Goal: Task Accomplishment & Management: Manage account settings

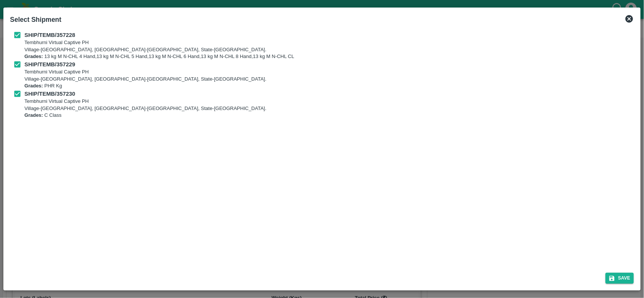
scroll to position [226, 0]
click at [625, 281] on button "Save" at bounding box center [620, 278] width 29 height 11
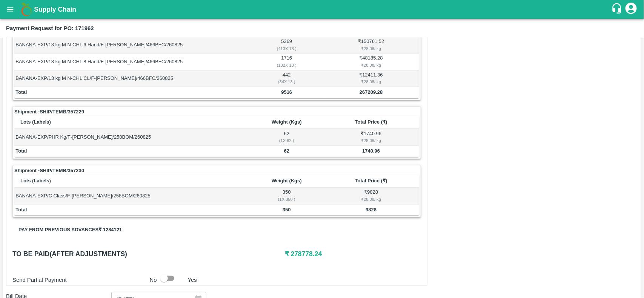
scroll to position [176, 0]
click at [289, 91] on b "9516" at bounding box center [286, 93] width 11 height 6
copy b "9516"
click at [289, 91] on b "9516" at bounding box center [286, 93] width 11 height 6
click at [289, 155] on td "62" at bounding box center [286, 151] width 73 height 11
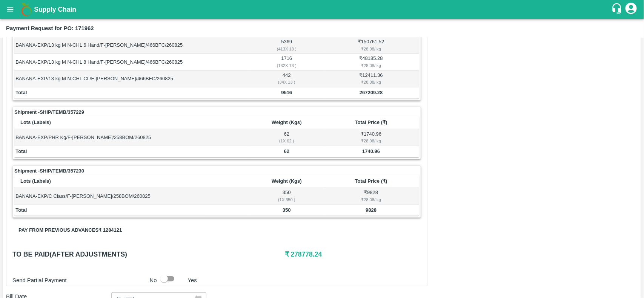
click at [289, 155] on td "62" at bounding box center [286, 151] width 73 height 11
click at [285, 151] on b "62" at bounding box center [286, 152] width 5 height 6
copy b "62"
click at [285, 151] on b "62" at bounding box center [286, 152] width 5 height 6
click at [286, 213] on b "350" at bounding box center [287, 211] width 8 height 6
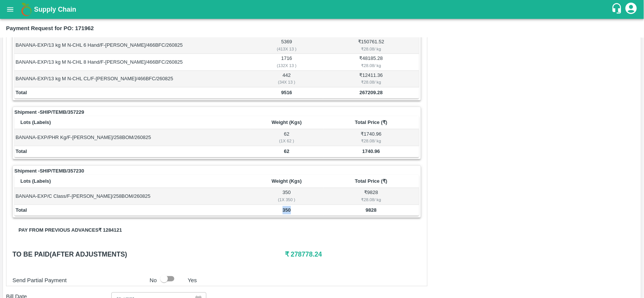
click at [286, 213] on b "350" at bounding box center [287, 211] width 8 height 6
copy b "350"
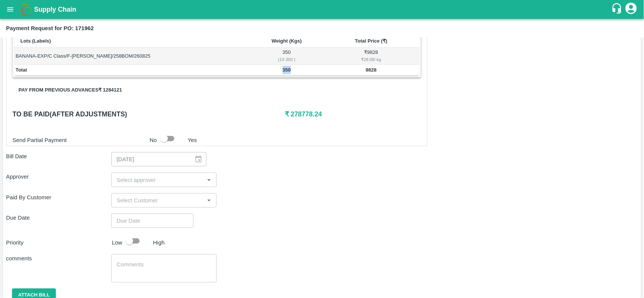
scroll to position [324, 0]
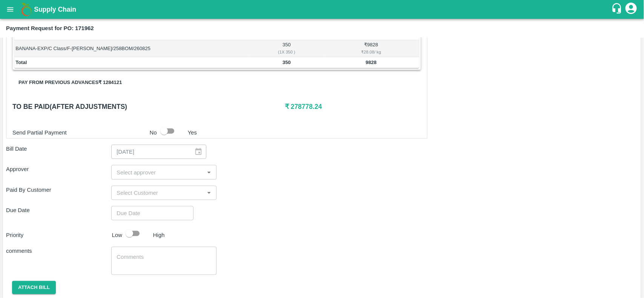
click at [297, 111] on h6 "₹ 278778.24" at bounding box center [353, 107] width 136 height 11
copy h6 "278778.24"
click at [297, 111] on h6 "₹ 278778.24" at bounding box center [353, 107] width 136 height 11
click at [12, 1] on button "open drawer" at bounding box center [10, 9] width 17 height 17
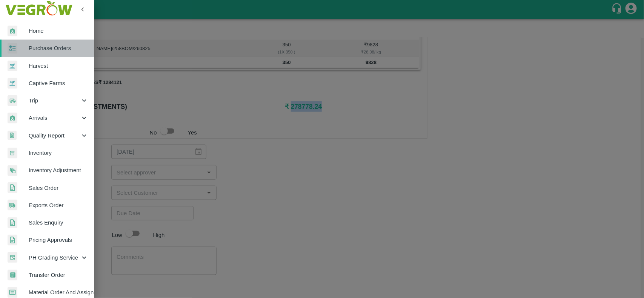
click at [47, 45] on span "Purchase Orders" at bounding box center [59, 48] width 60 height 8
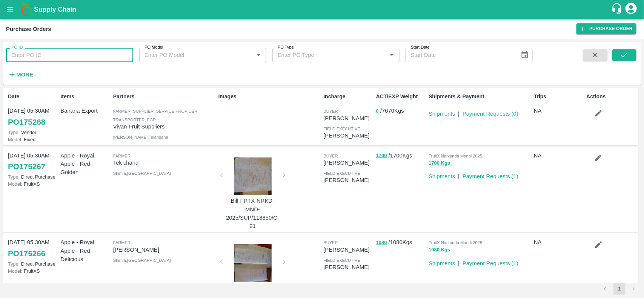
click at [74, 54] on input "PO ID" at bounding box center [69, 55] width 127 height 14
paste input "171634"
click at [74, 54] on input "PO ID" at bounding box center [69, 55] width 127 height 14
type input "171634"
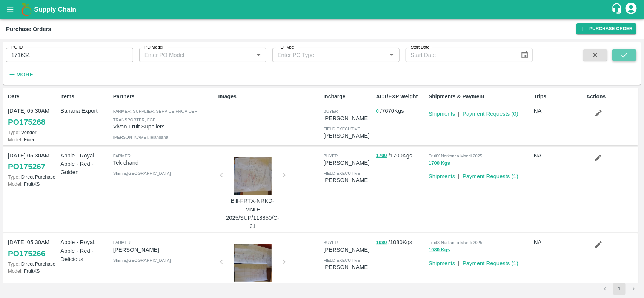
click at [622, 52] on icon "submit" at bounding box center [624, 55] width 8 height 8
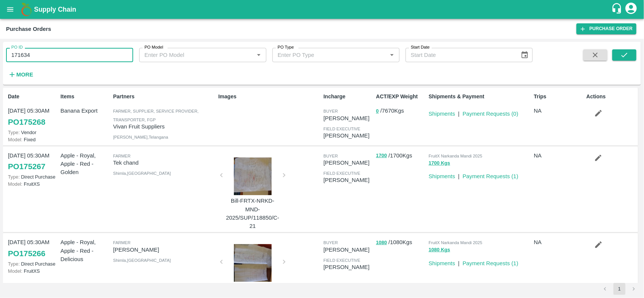
click at [57, 49] on input "171634" at bounding box center [69, 55] width 127 height 14
paste input "text"
type input "171634"
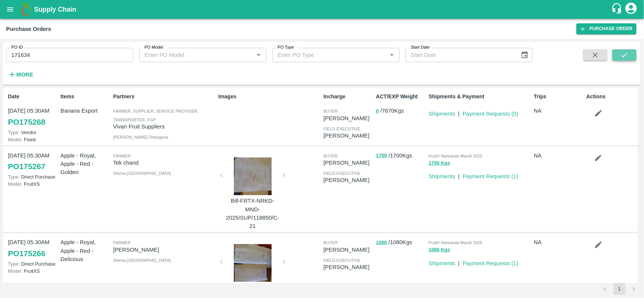
click at [629, 54] on button "submit" at bounding box center [624, 54] width 24 height 11
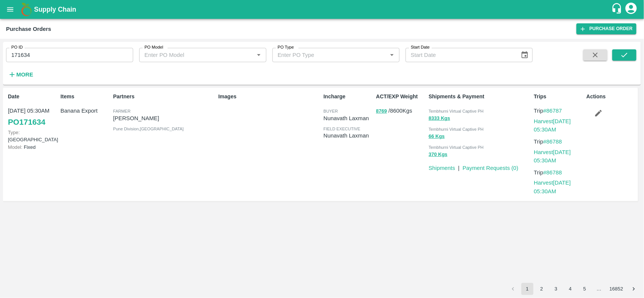
click at [87, 59] on input "171634" at bounding box center [69, 55] width 127 height 14
click at [502, 167] on link "Payment Requests ( 0 )" at bounding box center [491, 168] width 56 height 6
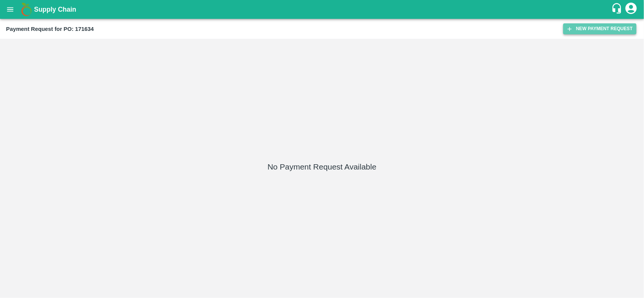
click at [606, 33] on button "New Payment Request" at bounding box center [599, 28] width 73 height 11
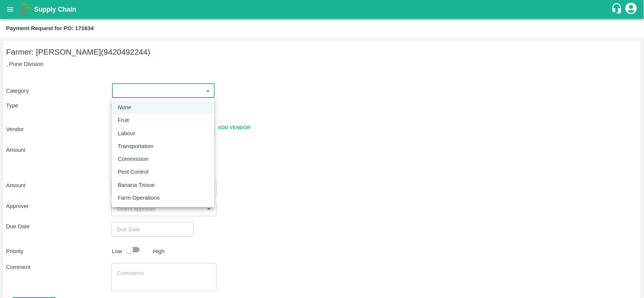
click at [170, 83] on body "Supply Chain Payment Request for PO: 171634 Farmer: [PERSON_NAME] (9420492244) …" at bounding box center [322, 149] width 644 height 298
click at [131, 115] on li "Fruit" at bounding box center [163, 120] width 103 height 13
type input "1"
type input "[PERSON_NAME] - 9420492244([PERSON_NAME])"
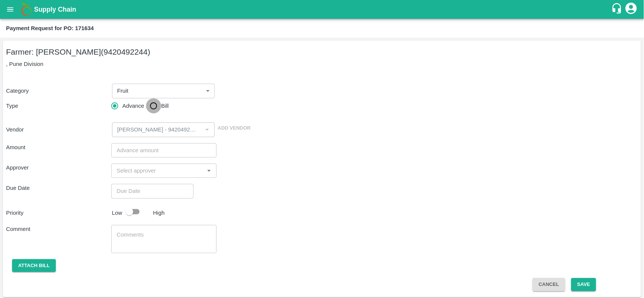
click at [154, 109] on input "Bill" at bounding box center [153, 105] width 15 height 15
radio input "true"
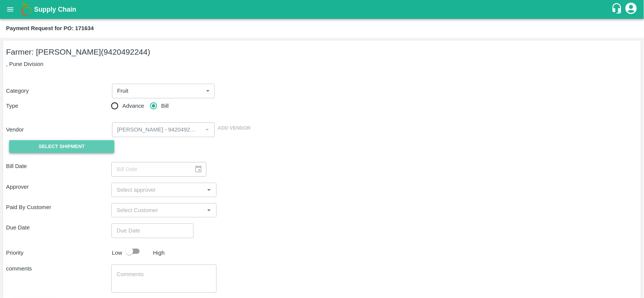
click at [73, 149] on span "Select Shipment" at bounding box center [62, 147] width 46 height 9
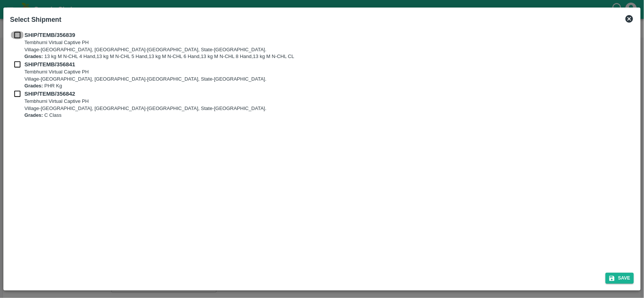
click at [17, 31] on input "checkbox" at bounding box center [17, 35] width 14 height 8
checkbox input "true"
click at [19, 61] on input "checkbox" at bounding box center [17, 64] width 14 height 8
checkbox input "true"
click at [15, 95] on input "checkbox" at bounding box center [17, 94] width 14 height 8
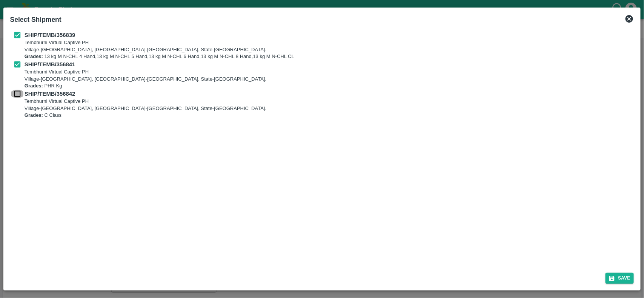
checkbox input "true"
click at [626, 278] on button "Save" at bounding box center [620, 278] width 29 height 11
type input "[DATE]"
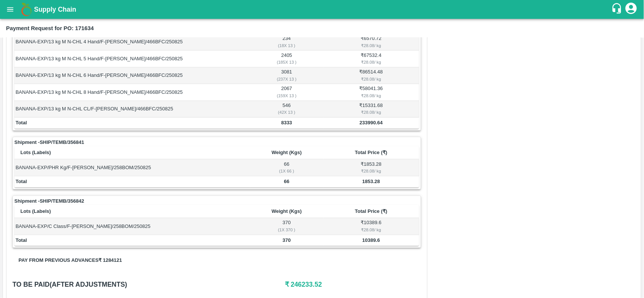
scroll to position [146, 0]
click at [282, 124] on b "8333" at bounding box center [286, 123] width 11 height 6
copy b "8333"
click at [285, 184] on b "66" at bounding box center [286, 181] width 5 height 6
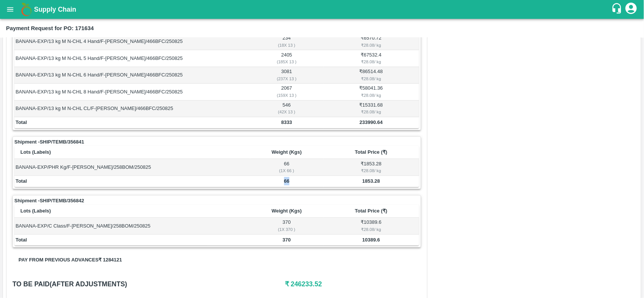
click at [285, 184] on b "66" at bounding box center [286, 181] width 5 height 6
copy b "66"
click at [281, 241] on td "370" at bounding box center [286, 240] width 73 height 11
copy b "370"
click at [281, 241] on td "370" at bounding box center [286, 240] width 73 height 11
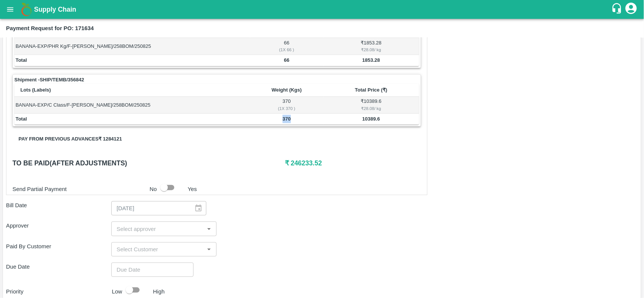
scroll to position [270, 0]
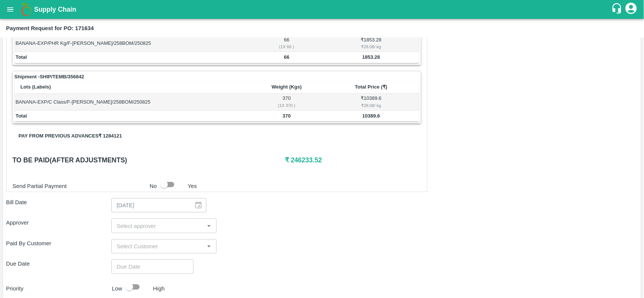
click at [303, 163] on h6 "₹ 246233.52" at bounding box center [353, 160] width 136 height 11
copy h6 "246233.52"
click at [303, 163] on h6 "₹ 246233.52" at bounding box center [353, 160] width 136 height 11
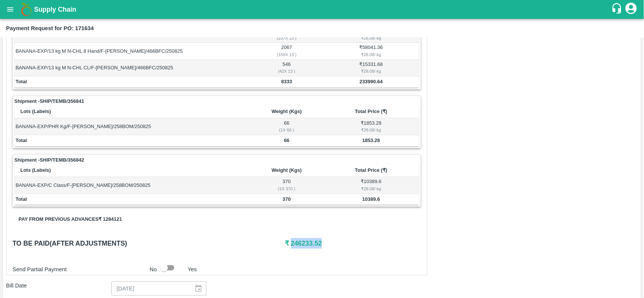
scroll to position [187, 0]
click at [8, 14] on button "open drawer" at bounding box center [10, 9] width 17 height 17
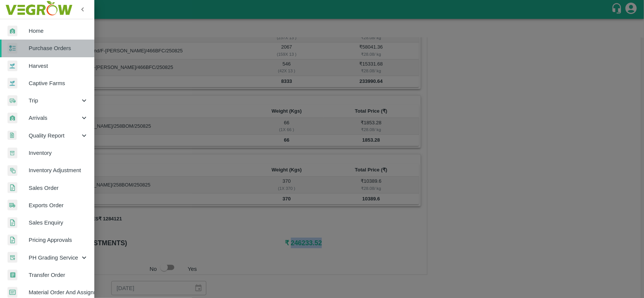
click at [57, 51] on span "Purchase Orders" at bounding box center [59, 48] width 60 height 8
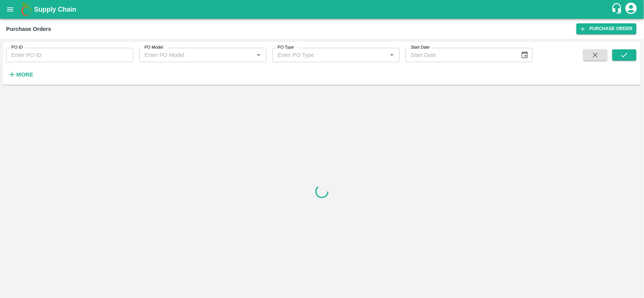
click at [71, 57] on input "PO ID" at bounding box center [69, 55] width 127 height 14
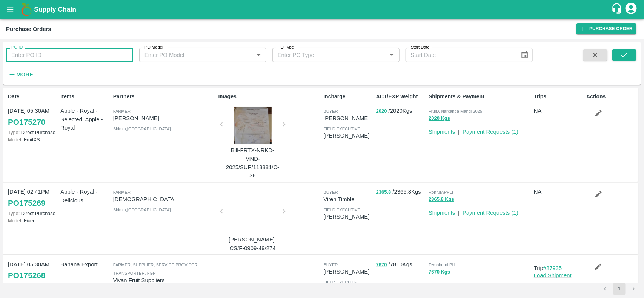
click at [71, 57] on input "PO ID" at bounding box center [69, 55] width 127 height 14
paste input "171383"
click at [71, 57] on input "171383" at bounding box center [69, 55] width 127 height 14
type input "171383"
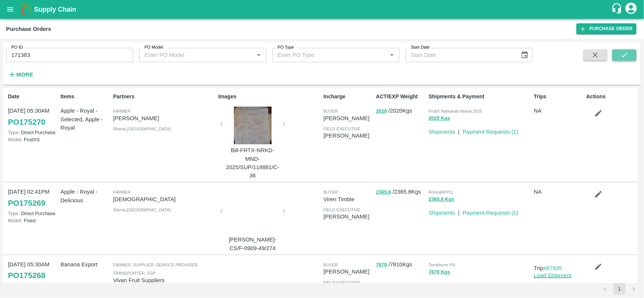
click at [625, 51] on icon "submit" at bounding box center [624, 55] width 8 height 8
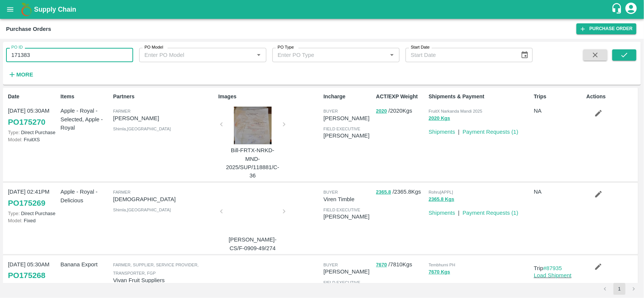
click at [74, 57] on input "171383" at bounding box center [69, 55] width 127 height 14
paste input "text"
type input "171383"
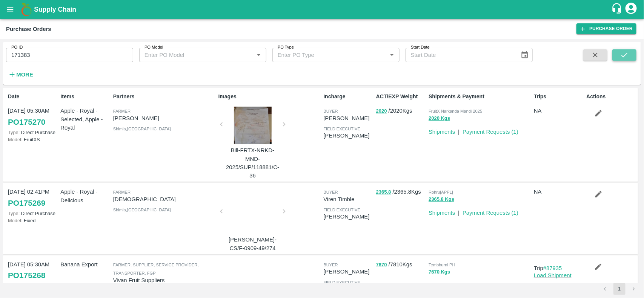
click at [619, 61] on button "submit" at bounding box center [624, 54] width 24 height 11
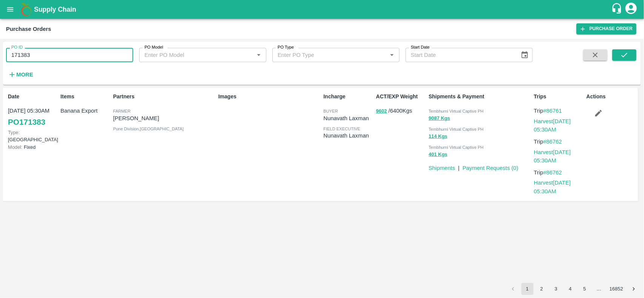
click at [78, 52] on input "171383" at bounding box center [69, 55] width 127 height 14
click at [503, 166] on link "Payment Requests ( 0 )" at bounding box center [491, 168] width 56 height 6
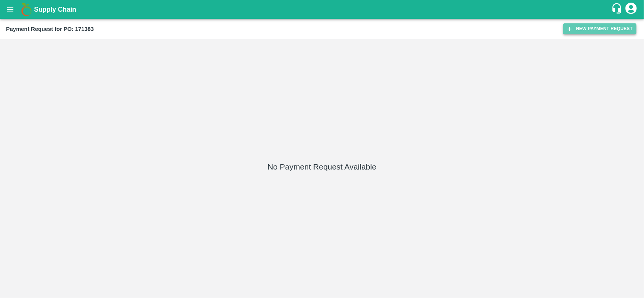
click at [600, 30] on button "New Payment Request" at bounding box center [599, 28] width 73 height 11
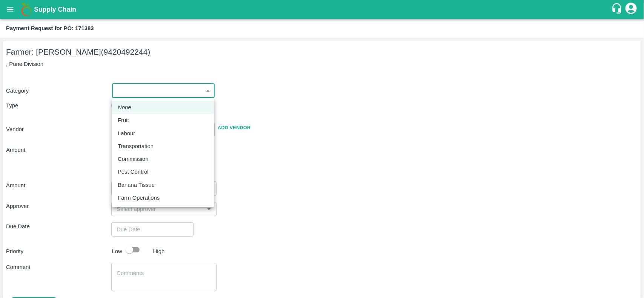
click at [123, 89] on body "Supply Chain Payment Request for PO: 171383 Farmer: Sharada Ramesh Shinde (9420…" at bounding box center [322, 149] width 644 height 298
click at [125, 116] on p "Fruit" at bounding box center [123, 120] width 11 height 8
type input "1"
type input "[PERSON_NAME] - 9420492244([PERSON_NAME])"
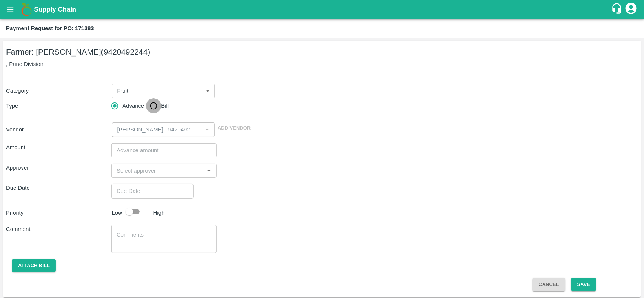
click at [151, 107] on input "Bill" at bounding box center [153, 105] width 15 height 15
radio input "true"
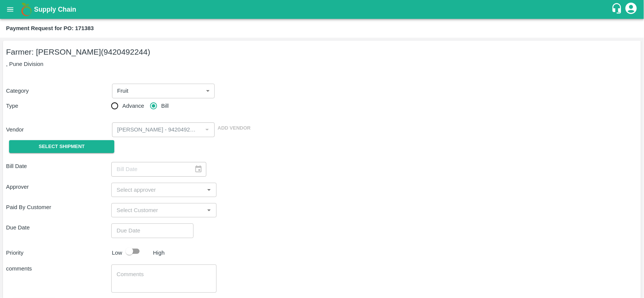
click at [88, 153] on div "Select Shipment" at bounding box center [58, 146] width 105 height 19
click at [75, 143] on span "Select Shipment" at bounding box center [62, 147] width 46 height 9
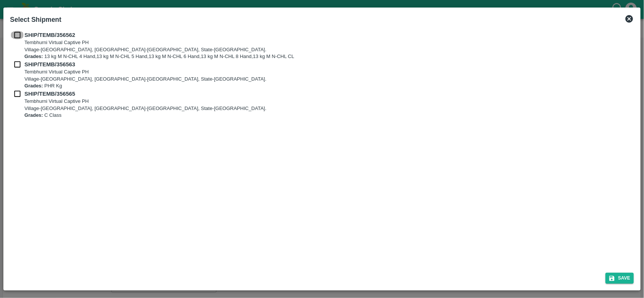
click at [19, 38] on input "checkbox" at bounding box center [17, 35] width 14 height 8
checkbox input "true"
click at [20, 63] on input "checkbox" at bounding box center [17, 64] width 14 height 8
checkbox input "true"
click at [20, 96] on input "checkbox" at bounding box center [17, 94] width 14 height 8
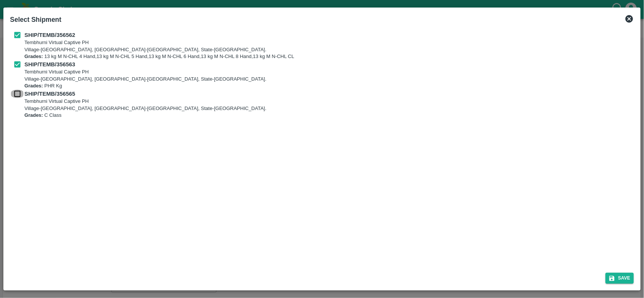
checkbox input "true"
click at [619, 278] on button "Save" at bounding box center [620, 278] width 29 height 11
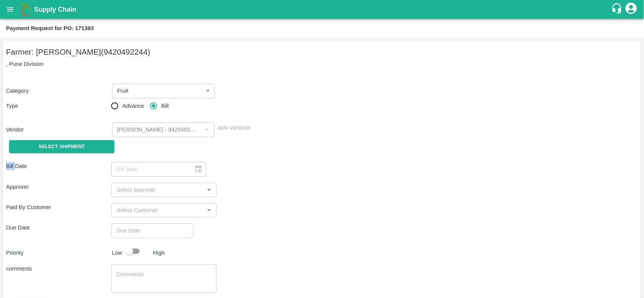
type input "24/08/2025"
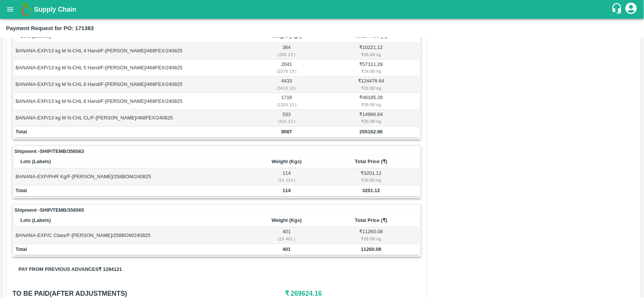
scroll to position [178, 0]
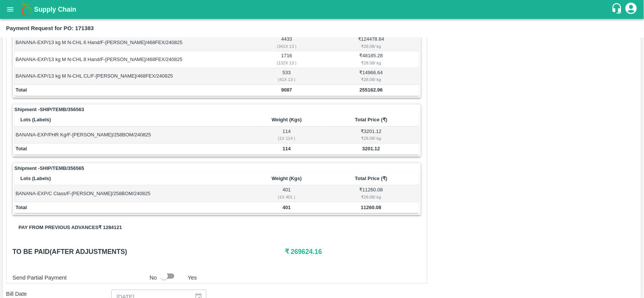
click at [287, 92] on b "9087" at bounding box center [286, 90] width 11 height 6
copy b "9087"
click at [287, 92] on b "9087" at bounding box center [286, 90] width 11 height 6
click at [286, 151] on b "114" at bounding box center [287, 149] width 8 height 6
copy b "114"
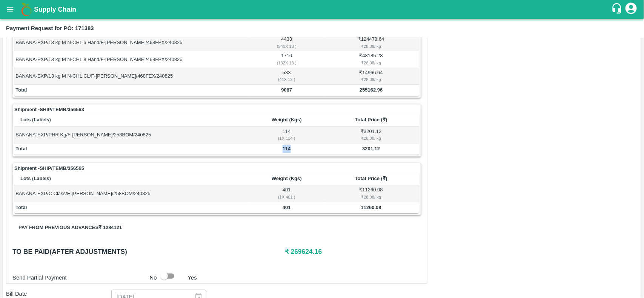
click at [286, 151] on b "114" at bounding box center [287, 149] width 8 height 6
click at [280, 209] on td "401" at bounding box center [286, 208] width 73 height 11
copy b "401"
click at [280, 209] on td "401" at bounding box center [286, 208] width 73 height 11
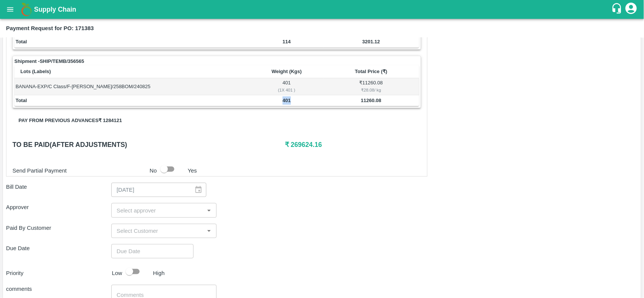
scroll to position [288, 0]
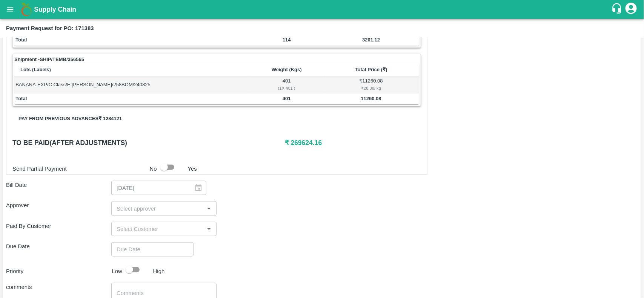
click at [301, 143] on h6 "₹ 269624.16" at bounding box center [353, 143] width 136 height 11
copy h6 "269624.16"
click at [301, 143] on h6 "₹ 269624.16" at bounding box center [353, 143] width 136 height 11
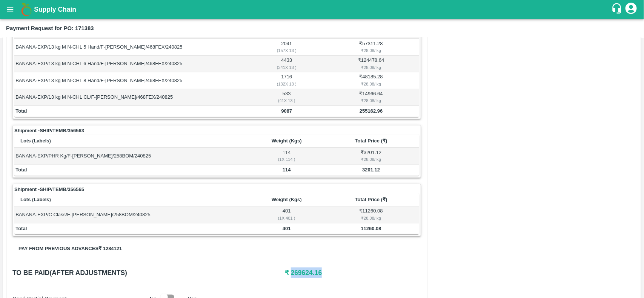
scroll to position [157, 0]
click at [6, 21] on div "Payment Request for PO: 171383" at bounding box center [322, 28] width 644 height 19
click at [9, 8] on icon "open drawer" at bounding box center [10, 9] width 6 height 4
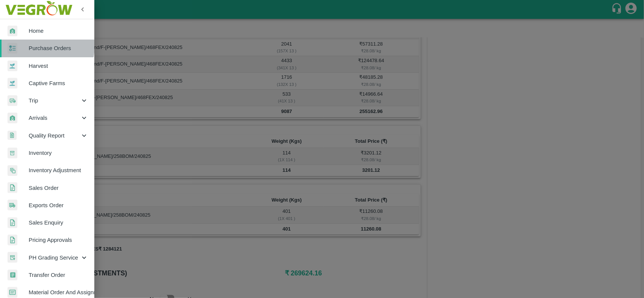
click at [38, 46] on span "Purchase Orders" at bounding box center [59, 48] width 60 height 8
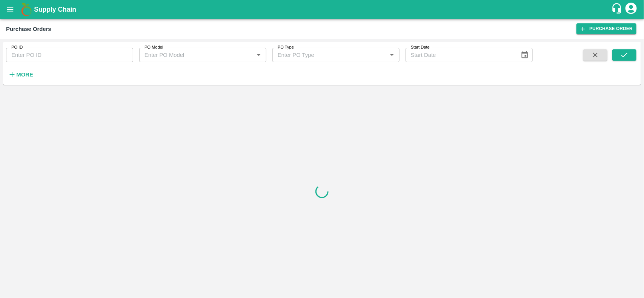
click at [53, 53] on input "PO ID" at bounding box center [69, 55] width 127 height 14
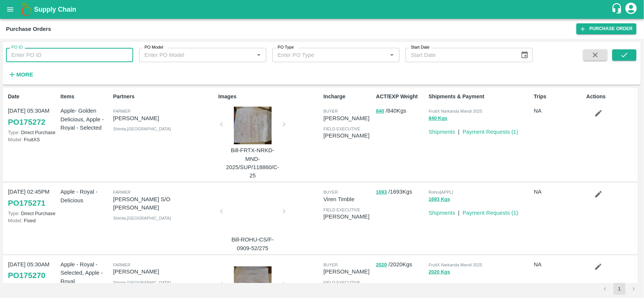
paste input "171219"
click at [53, 53] on input "PO ID" at bounding box center [69, 55] width 127 height 14
type input "171219"
click at [630, 55] on button "submit" at bounding box center [624, 54] width 24 height 11
click at [83, 56] on input "171219" at bounding box center [69, 55] width 127 height 14
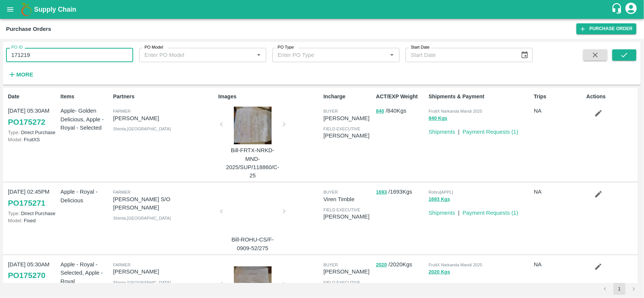
click at [83, 56] on input "171219" at bounding box center [69, 55] width 127 height 14
paste input "text"
type input "171219"
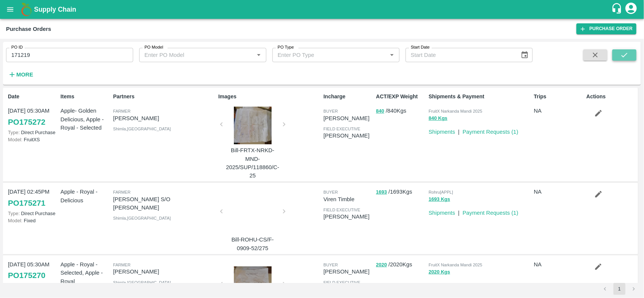
click at [620, 57] on button "submit" at bounding box center [624, 54] width 24 height 11
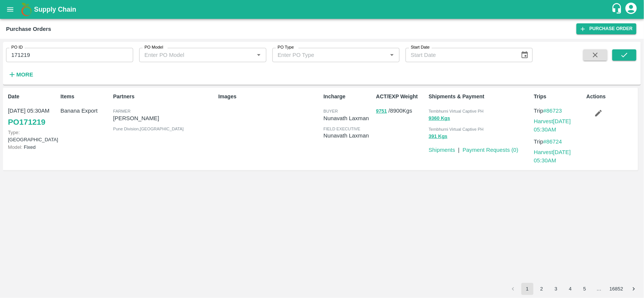
click at [78, 55] on input "171219" at bounding box center [69, 55] width 127 height 14
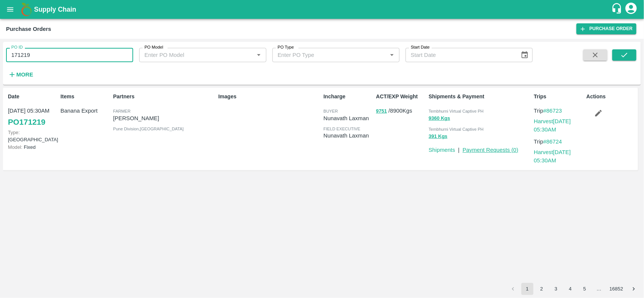
click at [512, 151] on link "Payment Requests ( 0 )" at bounding box center [491, 150] width 56 height 6
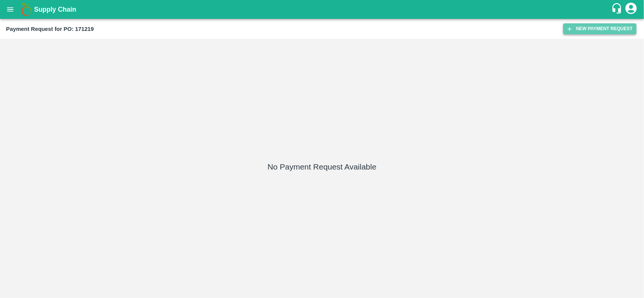
click at [589, 29] on button "New Payment Request" at bounding box center [599, 28] width 73 height 11
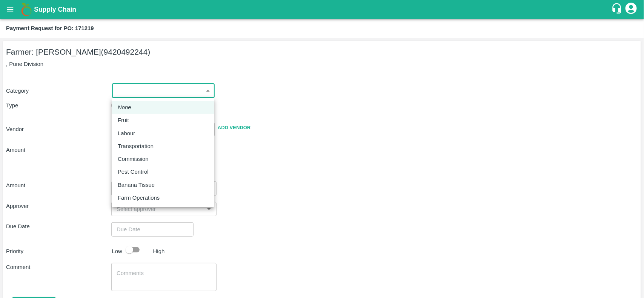
click at [117, 89] on body "Supply Chain Payment Request for PO: 171219 Farmer: Sharada Ramesh Shinde (9420…" at bounding box center [322, 149] width 644 height 298
click at [118, 119] on p "Fruit" at bounding box center [123, 120] width 11 height 8
type input "1"
type input "[PERSON_NAME] - 9420492244([PERSON_NAME])"
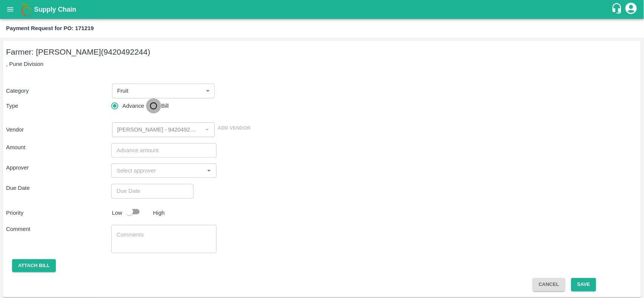
click at [154, 105] on input "Bill" at bounding box center [153, 105] width 15 height 15
radio input "true"
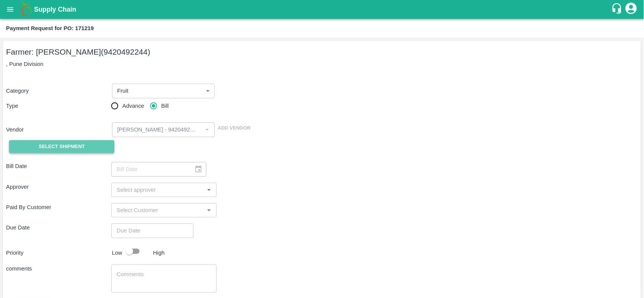
click at [42, 151] on button "Select Shipment" at bounding box center [61, 146] width 105 height 13
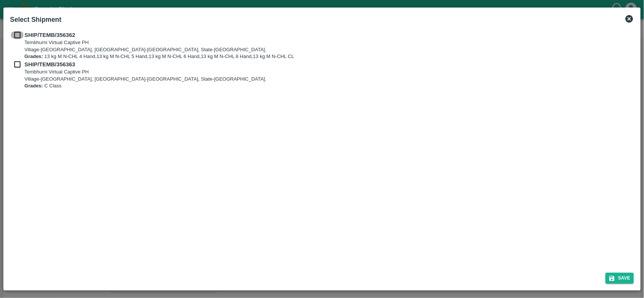
click at [17, 39] on input "checkbox" at bounding box center [17, 35] width 14 height 8
checkbox input "true"
click at [18, 66] on input "checkbox" at bounding box center [17, 64] width 14 height 8
checkbox input "true"
click at [627, 276] on button "Save" at bounding box center [620, 278] width 29 height 11
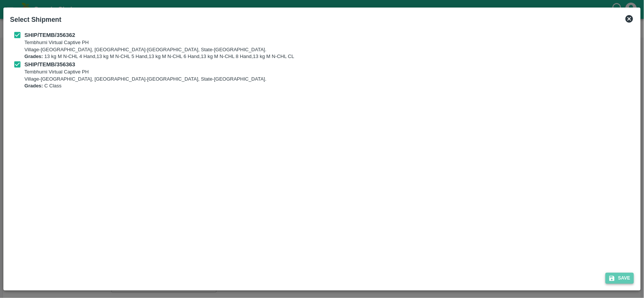
type input "23/08/2025"
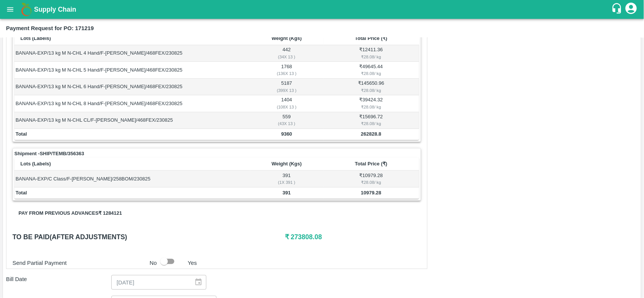
scroll to position [131, 0]
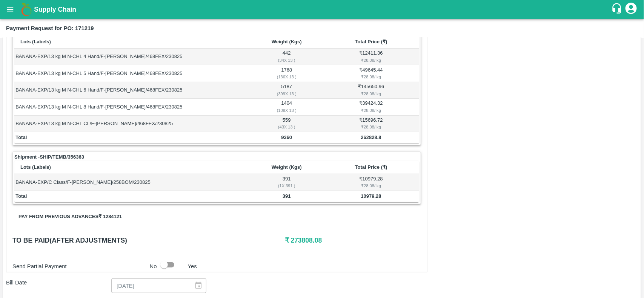
click at [286, 138] on b "9360" at bounding box center [286, 138] width 11 height 6
copy b "9360"
click at [286, 138] on b "9360" at bounding box center [286, 138] width 11 height 6
click at [289, 201] on td "391" at bounding box center [286, 196] width 73 height 11
copy b "391"
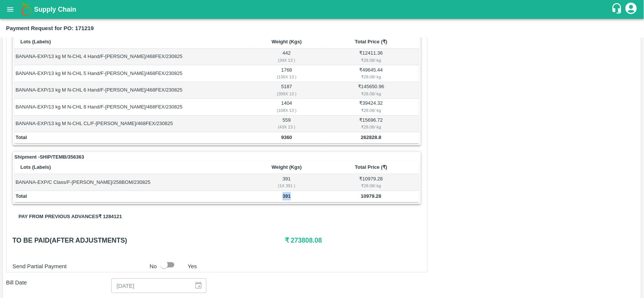
click at [289, 201] on td "391" at bounding box center [286, 196] width 73 height 11
click at [293, 243] on h6 "₹ 273808.08" at bounding box center [353, 240] width 136 height 11
copy h6 "273808.08"
click at [293, 243] on h6 "₹ 273808.08" at bounding box center [353, 240] width 136 height 11
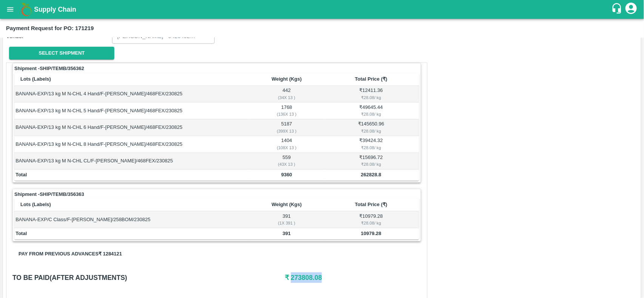
scroll to position [91, 0]
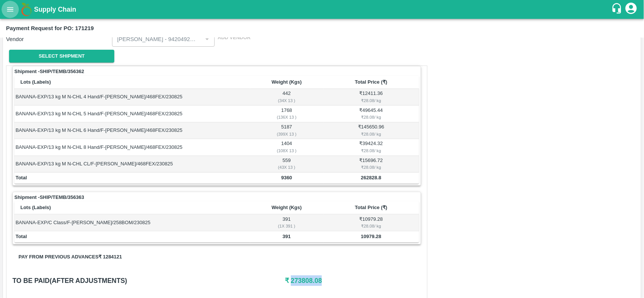
click at [8, 14] on button "open drawer" at bounding box center [10, 9] width 17 height 17
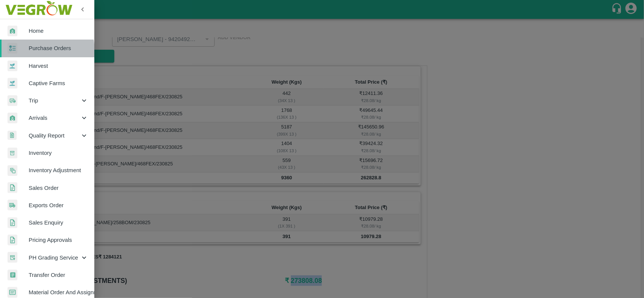
click at [23, 51] on div at bounding box center [18, 48] width 21 height 11
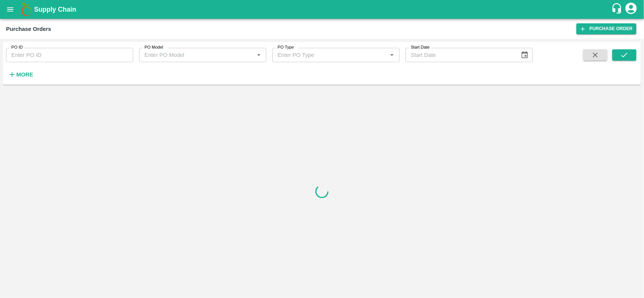
click at [80, 57] on input "PO ID" at bounding box center [69, 55] width 127 height 14
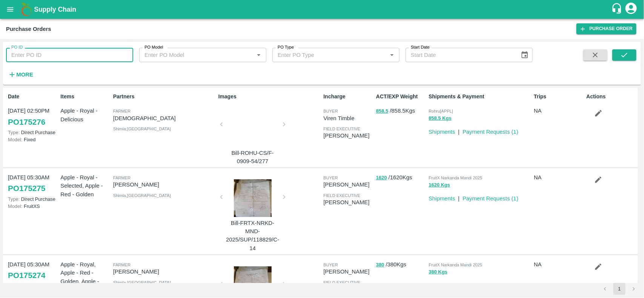
paste input "171061"
click at [80, 57] on input "171061" at bounding box center [69, 55] width 127 height 14
type input "171061"
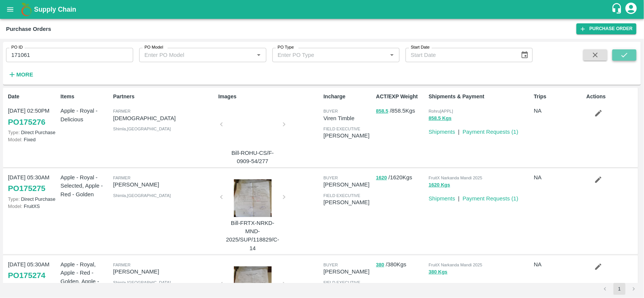
click at [626, 52] on icon "submit" at bounding box center [624, 55] width 8 height 8
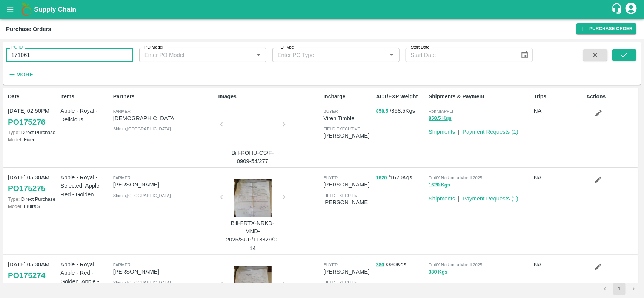
click at [77, 59] on input "171061" at bounding box center [69, 55] width 127 height 14
click at [77, 59] on input "PO ID" at bounding box center [69, 55] width 127 height 14
paste input "text"
type input "171061"
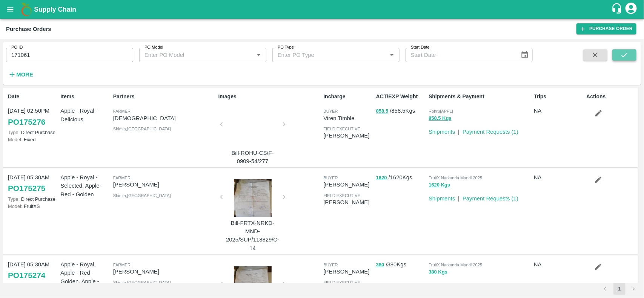
click at [629, 49] on button "submit" at bounding box center [624, 54] width 24 height 11
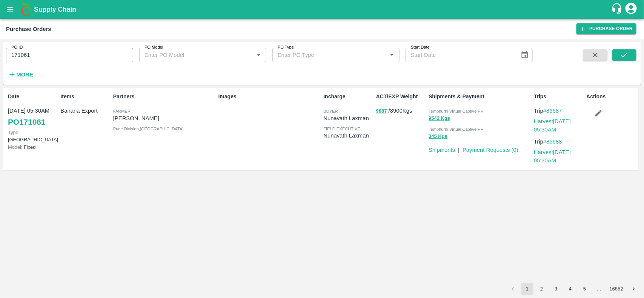
click at [85, 53] on input "171061" at bounding box center [69, 55] width 127 height 14
click at [485, 148] on link "Payment Requests ( 0 )" at bounding box center [491, 150] width 56 height 6
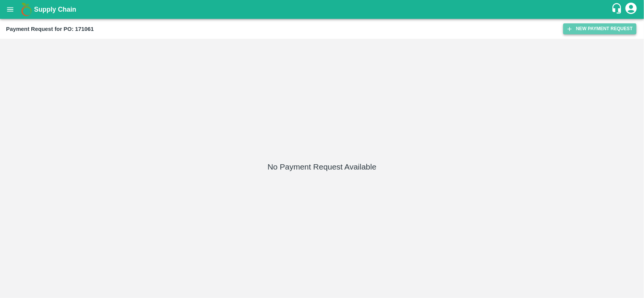
click at [585, 30] on button "New Payment Request" at bounding box center [599, 28] width 73 height 11
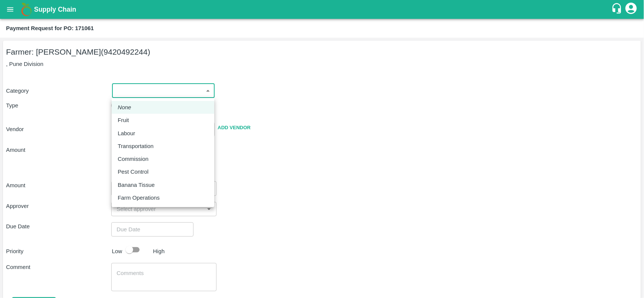
click at [143, 91] on body "Supply Chain Payment Request for PO: 171061 Farmer: Sharada Ramesh Shinde (9420…" at bounding box center [322, 149] width 644 height 298
click at [128, 122] on p "Fruit" at bounding box center [123, 120] width 11 height 8
type input "1"
type input "Sharada Ramesh Shinde - 9420492244(Farmer)"
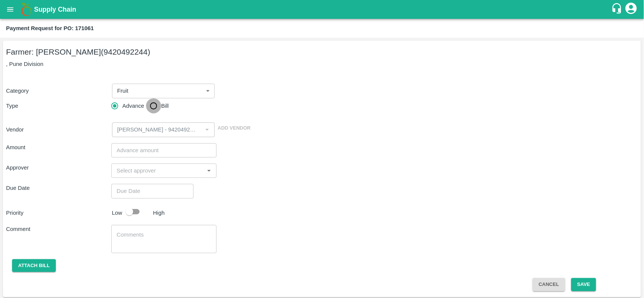
click at [153, 108] on input "Bill" at bounding box center [153, 105] width 15 height 15
radio input "true"
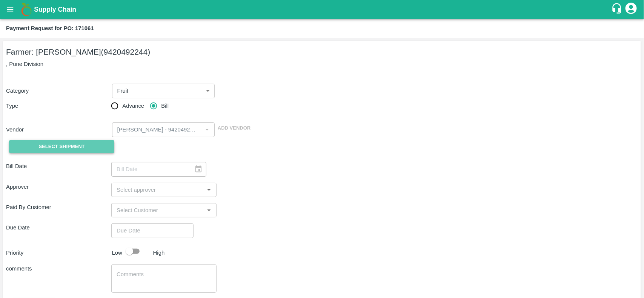
click at [55, 146] on span "Select Shipment" at bounding box center [62, 147] width 46 height 9
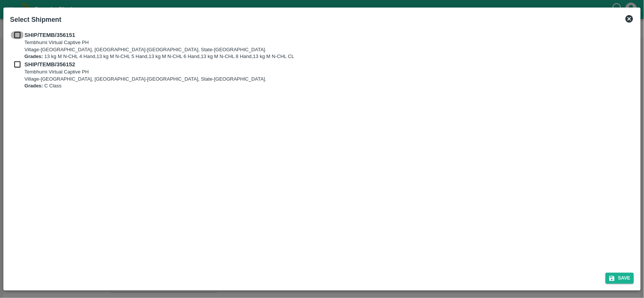
click at [17, 32] on input "checkbox" at bounding box center [17, 35] width 14 height 8
checkbox input "true"
click at [17, 66] on input "checkbox" at bounding box center [17, 64] width 14 height 8
checkbox input "true"
click at [618, 277] on button "Save" at bounding box center [620, 278] width 29 height 11
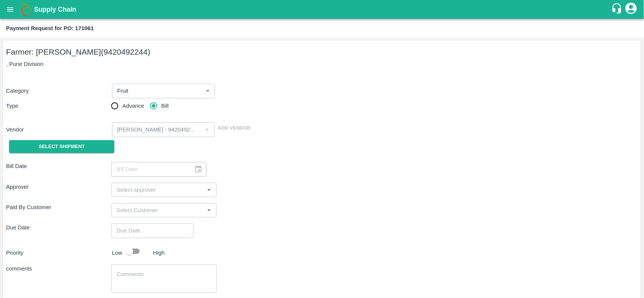
type input "22/08/2025"
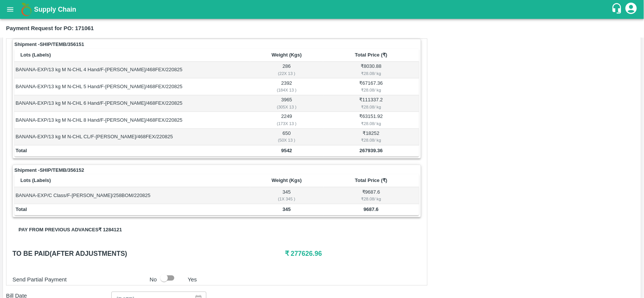
scroll to position [118, 0]
click at [285, 151] on b "9542" at bounding box center [286, 151] width 11 height 6
copy b "9542"
click at [285, 151] on b "9542" at bounding box center [286, 151] width 11 height 6
click at [286, 208] on b "345" at bounding box center [287, 209] width 8 height 6
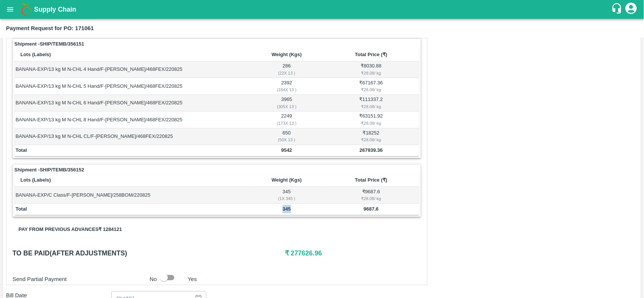
click at [286, 208] on b "345" at bounding box center [287, 209] width 8 height 6
copy b "345"
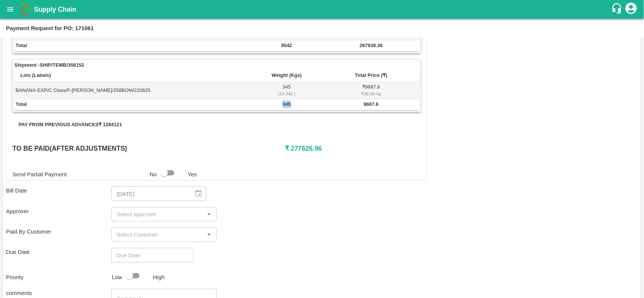
scroll to position [223, 0]
click at [305, 146] on h6 "₹ 277626.96" at bounding box center [353, 148] width 136 height 11
copy h6 "277626.96"
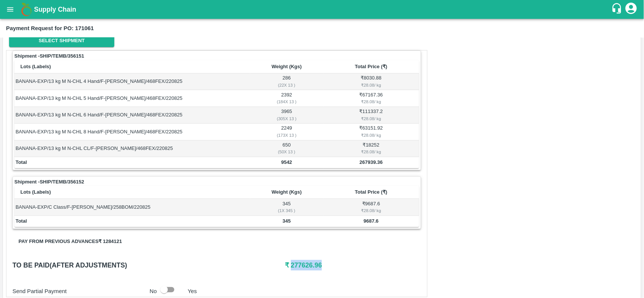
scroll to position [106, 0]
click at [8, 6] on icon "open drawer" at bounding box center [10, 9] width 8 height 8
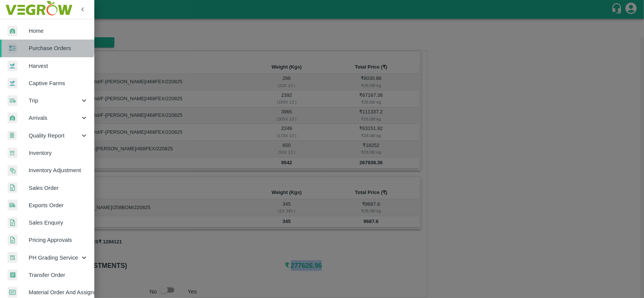
click at [46, 45] on span "Purchase Orders" at bounding box center [59, 48] width 60 height 8
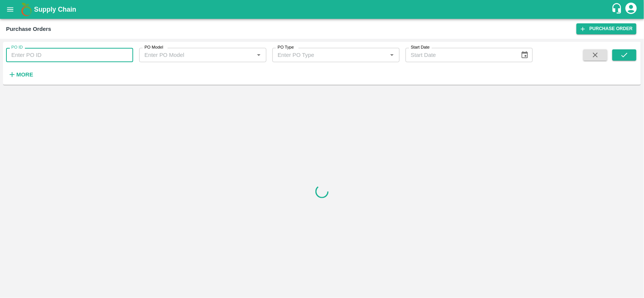
click at [63, 61] on input "PO ID" at bounding box center [69, 55] width 127 height 14
paste input "170803"
click at [63, 61] on input "170803" at bounding box center [69, 55] width 127 height 14
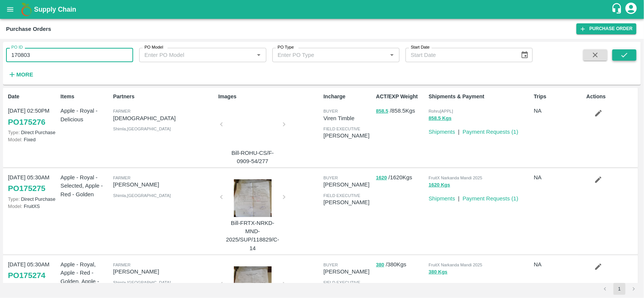
type input "170803"
click at [623, 51] on icon "submit" at bounding box center [624, 55] width 8 height 8
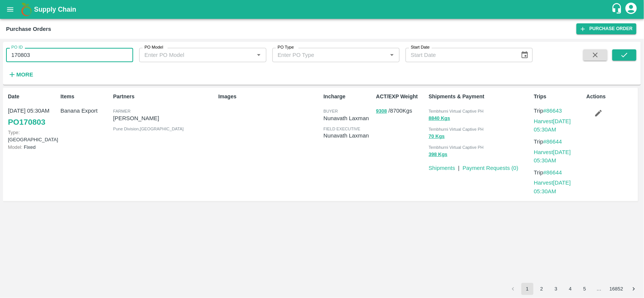
click at [58, 48] on input "170803" at bounding box center [69, 55] width 127 height 14
click at [485, 166] on link "Payment Requests ( 0 )" at bounding box center [491, 168] width 56 height 6
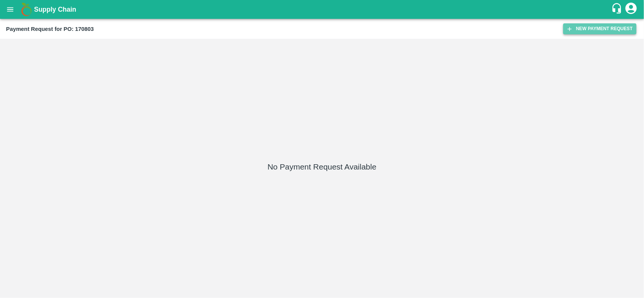
click at [580, 29] on button "New Payment Request" at bounding box center [599, 28] width 73 height 11
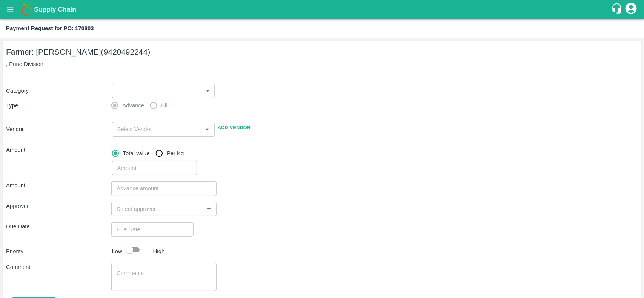
click at [174, 93] on body "Supply Chain Payment Request for PO: 170803 Farmer: [PERSON_NAME] (9420492244) …" at bounding box center [322, 149] width 644 height 298
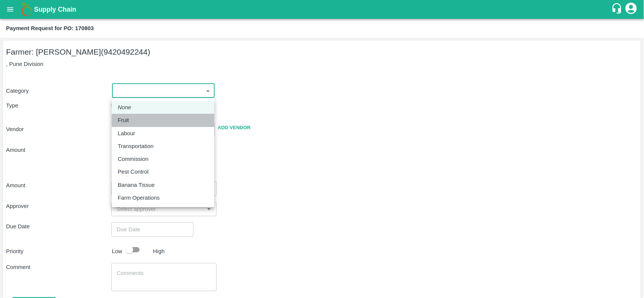
click at [136, 117] on div "Fruit" at bounding box center [163, 120] width 91 height 8
type input "1"
type input "[PERSON_NAME] - 9420492244([PERSON_NAME])"
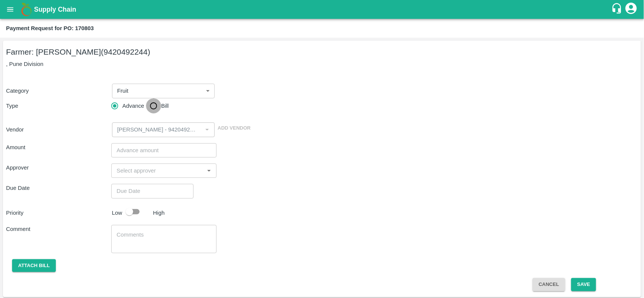
click at [155, 108] on input "Bill" at bounding box center [153, 105] width 15 height 15
radio input "true"
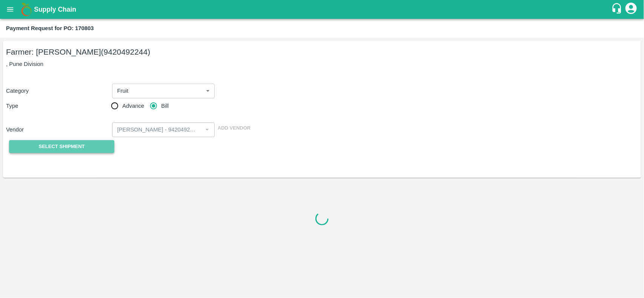
click at [93, 141] on button "Select Shipment" at bounding box center [61, 146] width 105 height 13
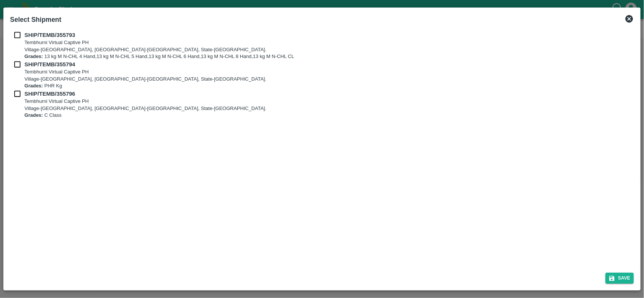
click at [22, 40] on div "SHIP/TEMB/355793 Tembhurni Virtual Captive [GEOGRAPHIC_DATA]-[GEOGRAPHIC_DATA],…" at bounding box center [322, 45] width 624 height 29
click at [18, 35] on input "checkbox" at bounding box center [17, 35] width 14 height 8
checkbox input "true"
click at [17, 67] on input "checkbox" at bounding box center [17, 64] width 14 height 8
checkbox input "true"
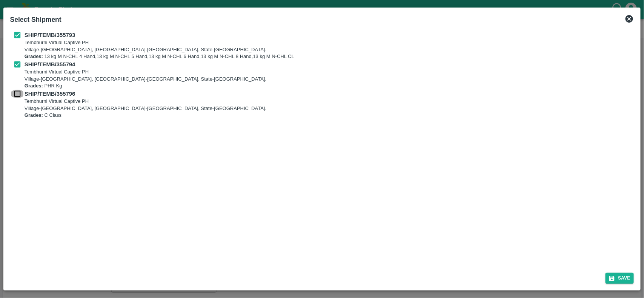
click at [15, 91] on input "checkbox" at bounding box center [17, 94] width 14 height 8
checkbox input "true"
click at [622, 278] on button "Save" at bounding box center [620, 278] width 29 height 11
type input "21/08/2025"
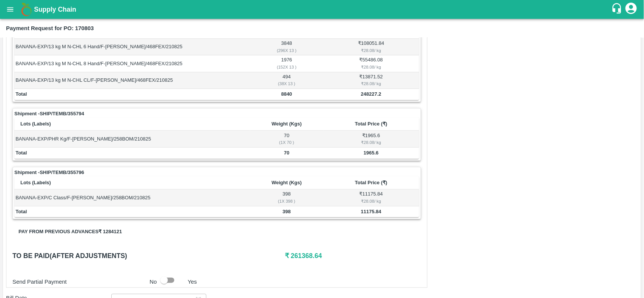
scroll to position [174, 0]
click at [285, 97] on b "8840" at bounding box center [286, 95] width 11 height 6
copy b "8840"
click at [285, 97] on b "8840" at bounding box center [286, 95] width 11 height 6
click at [284, 153] on b "70" at bounding box center [286, 154] width 5 height 6
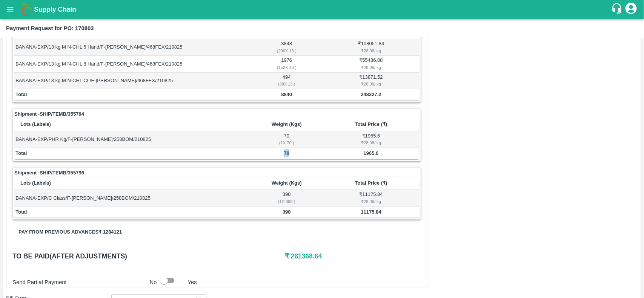
copy b "70"
click at [284, 153] on b "70" at bounding box center [286, 154] width 5 height 6
click at [282, 209] on td "398" at bounding box center [286, 212] width 73 height 11
copy b "398"
click at [282, 209] on td "398" at bounding box center [286, 212] width 73 height 11
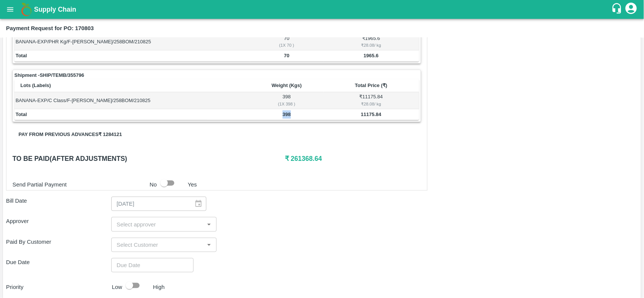
scroll to position [274, 0]
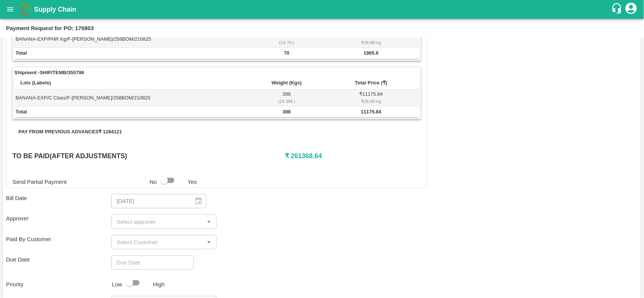
click at [287, 160] on h6 "₹ 261368.64" at bounding box center [353, 156] width 136 height 11
click at [304, 157] on h6 "₹ 261368.64" at bounding box center [353, 156] width 136 height 11
copy h6 "261368.64"
click at [304, 157] on h6 "₹ 261368.64" at bounding box center [353, 156] width 136 height 11
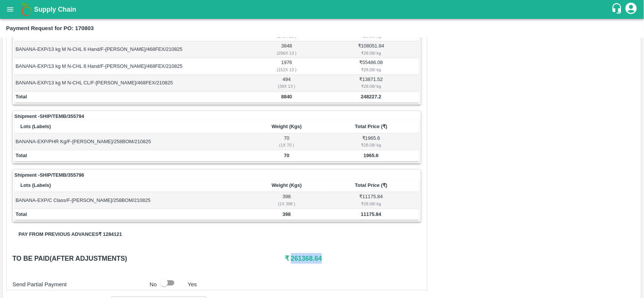
scroll to position [171, 0]
click at [15, 15] on button "open drawer" at bounding box center [10, 9] width 17 height 17
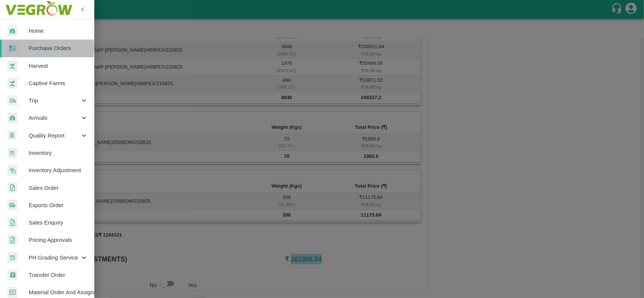
click at [37, 48] on span "Purchase Orders" at bounding box center [59, 48] width 60 height 8
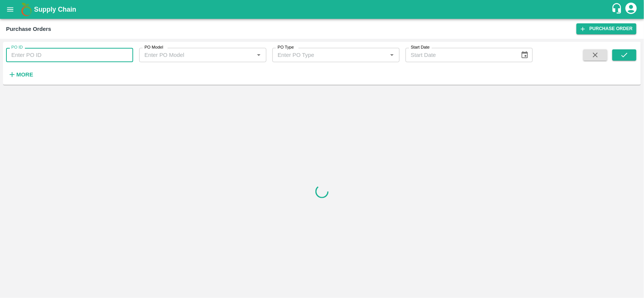
click at [55, 54] on input "PO ID" at bounding box center [69, 55] width 127 height 14
paste input "169066"
click at [55, 54] on input "169066" at bounding box center [69, 55] width 127 height 14
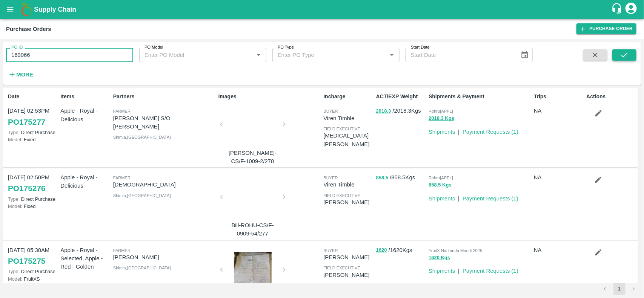
click at [629, 60] on button "submit" at bounding box center [624, 54] width 24 height 11
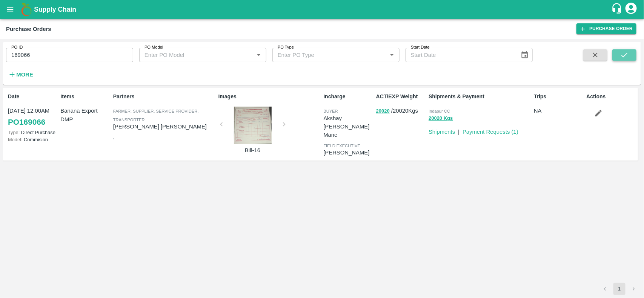
click at [631, 51] on button "submit" at bounding box center [624, 54] width 24 height 11
click at [140, 128] on p "[PERSON_NAME] [PERSON_NAME]" at bounding box center [164, 127] width 102 height 8
copy p "[PERSON_NAME] [PERSON_NAME]"
click at [140, 128] on p "[PERSON_NAME] [PERSON_NAME]" at bounding box center [164, 127] width 102 height 8
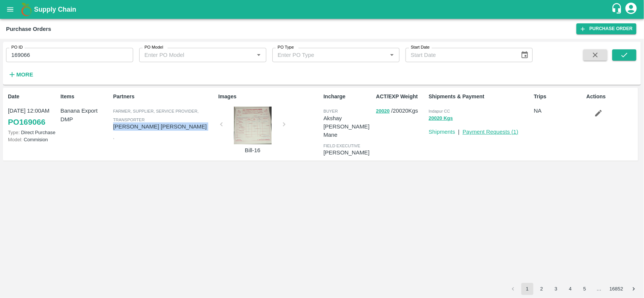
click at [478, 133] on link "Payment Requests ( 1 )" at bounding box center [491, 132] width 56 height 6
click at [385, 114] on button "20020" at bounding box center [383, 111] width 14 height 9
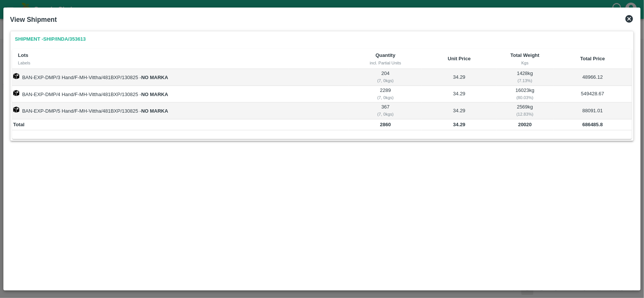
click at [523, 120] on td "20020" at bounding box center [525, 125] width 57 height 11
copy b "20020"
click at [523, 120] on td "20020" at bounding box center [525, 125] width 57 height 11
click at [460, 125] on b "34.29" at bounding box center [459, 125] width 12 height 6
copy b "34.29"
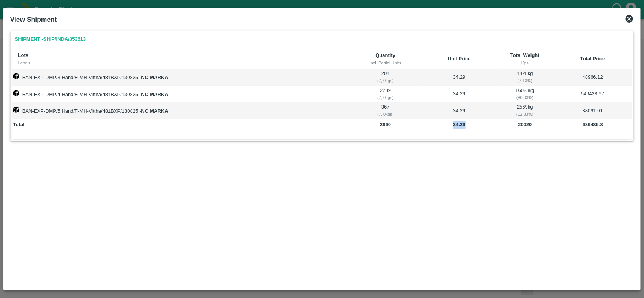
click at [460, 125] on b "34.29" at bounding box center [459, 125] width 12 height 6
click at [632, 14] on icon at bounding box center [629, 18] width 9 height 9
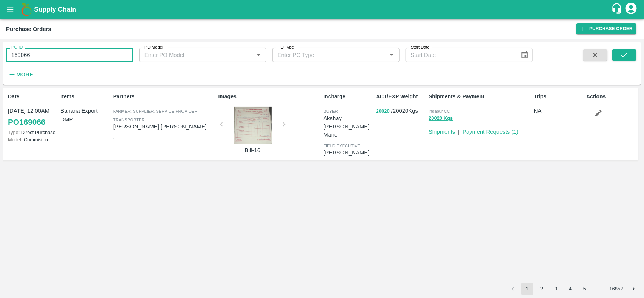
click at [70, 57] on input "169066" at bounding box center [69, 55] width 127 height 14
paste input "text"
click at [70, 57] on input "168222" at bounding box center [69, 55] width 127 height 14
type input "168222"
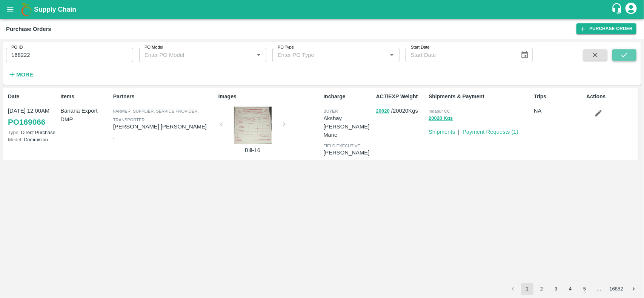
click at [621, 57] on icon "submit" at bounding box center [624, 55] width 8 height 8
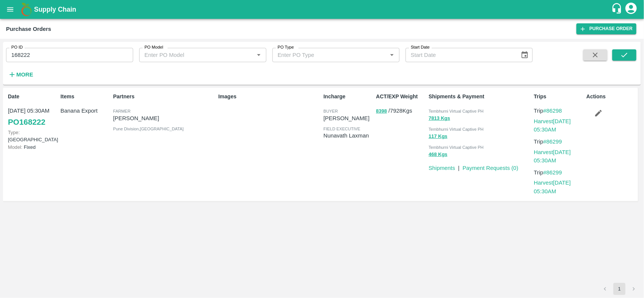
click at [138, 119] on p "Nikhil Bhagvat Patil" at bounding box center [164, 118] width 102 height 8
copy p "Bhagvat"
copy p "Nikhil Bhagvat Patil"
click at [138, 119] on p "Nikhil Bhagvat Patil" at bounding box center [164, 118] width 102 height 8
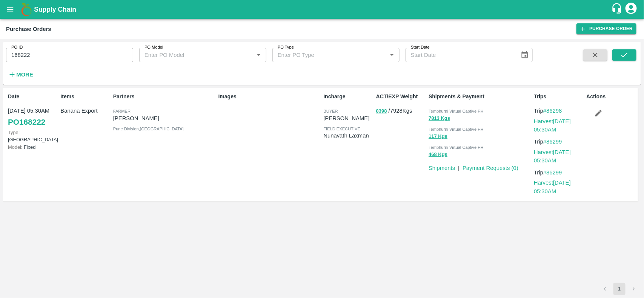
click at [84, 55] on input "168222" at bounding box center [69, 55] width 127 height 14
click at [484, 168] on link "Payment Requests ( 0 )" at bounding box center [491, 168] width 56 height 6
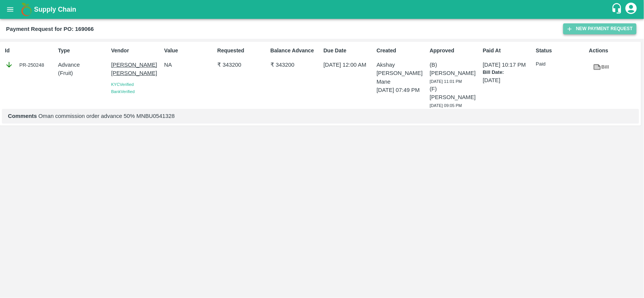
click at [614, 30] on button "New Payment Request" at bounding box center [599, 28] width 73 height 11
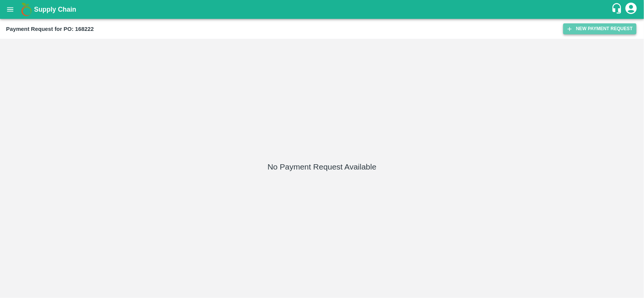
click at [604, 25] on button "New Payment Request" at bounding box center [599, 28] width 73 height 11
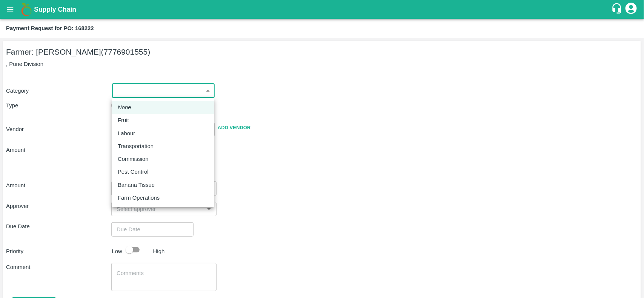
click at [156, 85] on body "Supply Chain Payment Request for PO: 168222 Farmer: Nikhil [PERSON_NAME] (77769…" at bounding box center [322, 149] width 644 height 298
click at [127, 118] on p "Fruit" at bounding box center [123, 120] width 11 height 8
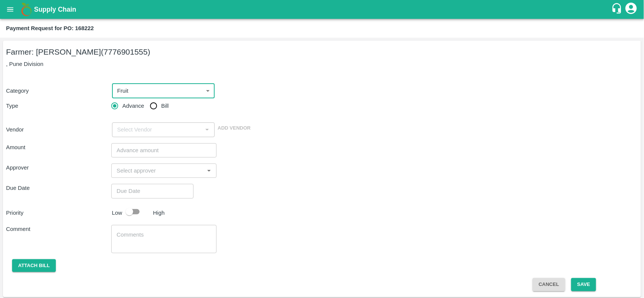
type input "1"
type input "Nikhil Bhagvat Patil - 7776901555(Farmer)"
click at [154, 107] on input "Bill" at bounding box center [153, 105] width 15 height 15
radio input "true"
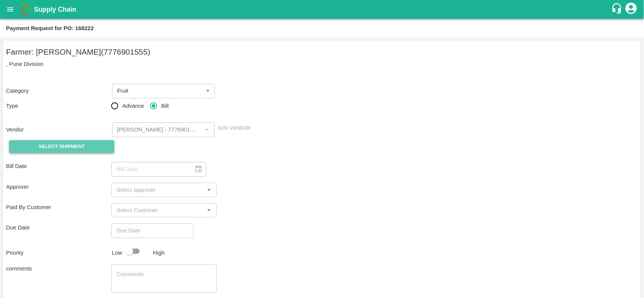
click at [48, 144] on span "Select Shipment" at bounding box center [62, 147] width 46 height 9
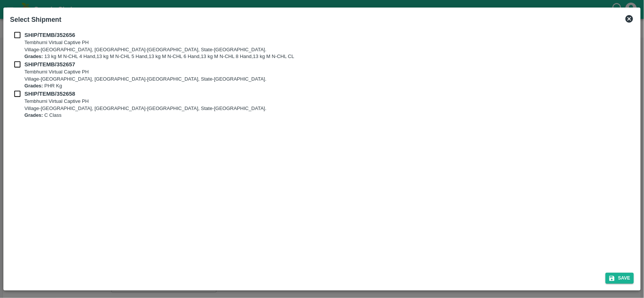
click at [16, 40] on div "SHIP/TEMB/352656 Tembhurni Virtual Captive PH Village-Tembhurni, District-Solap…" at bounding box center [322, 45] width 624 height 29
click at [16, 35] on input "checkbox" at bounding box center [17, 35] width 14 height 8
checkbox input "true"
click at [20, 61] on input "checkbox" at bounding box center [17, 64] width 14 height 8
checkbox input "true"
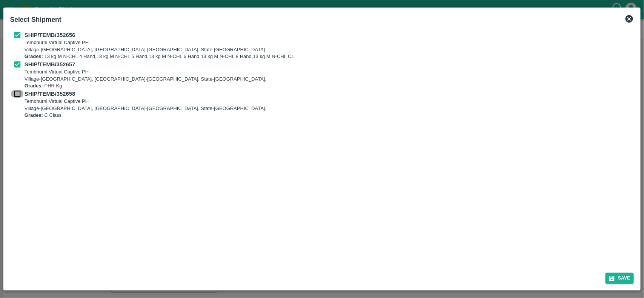
click at [14, 91] on input "checkbox" at bounding box center [17, 94] width 14 height 8
checkbox input "true"
click at [628, 278] on button "Save" at bounding box center [620, 278] width 29 height 11
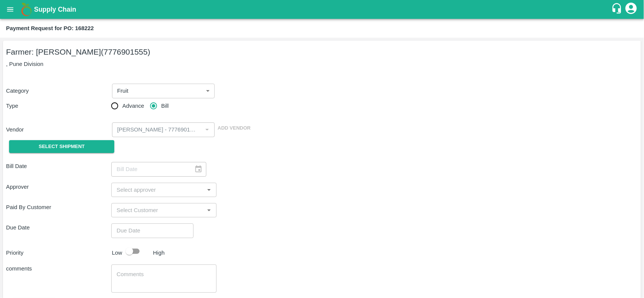
type input "07/08/2025"
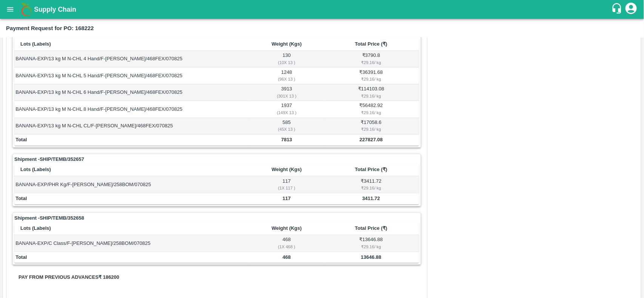
scroll to position [128, 0]
drag, startPoint x: 281, startPoint y: 152, endPoint x: 281, endPoint y: 140, distance: 12.1
click at [281, 140] on div "Shipment - SHIP/TEMB/352656 Lots (Labels) Weight (Kgs) Total Price (₹) BANANA-E…" at bounding box center [216, 146] width 409 height 237
click at [281, 140] on b "7813" at bounding box center [286, 140] width 11 height 6
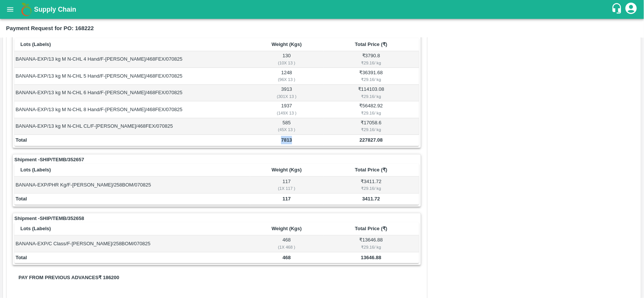
click at [281, 140] on b "7813" at bounding box center [286, 140] width 11 height 6
click at [283, 202] on b "117" at bounding box center [287, 199] width 8 height 6
copy b "117"
click at [283, 202] on b "117" at bounding box center [287, 199] width 8 height 6
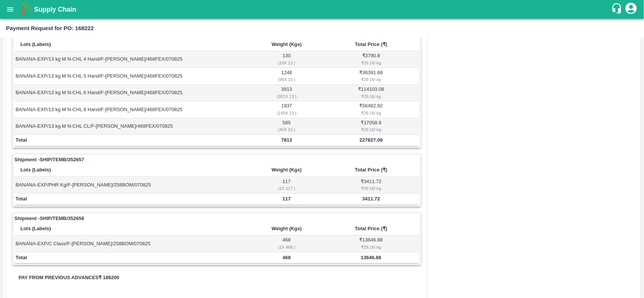
click at [289, 258] on b "468" at bounding box center [287, 258] width 8 height 6
copy b "468"
click at [289, 258] on b "468" at bounding box center [287, 258] width 8 height 6
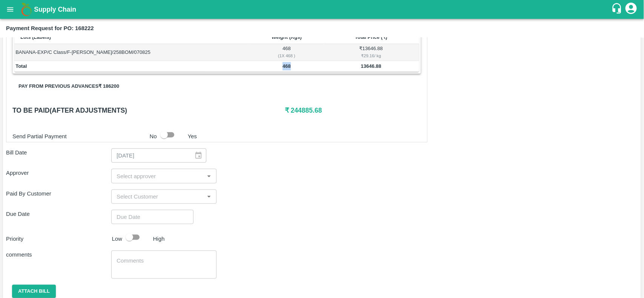
scroll to position [321, 0]
click at [305, 115] on h6 "₹ 244885.68" at bounding box center [353, 109] width 136 height 11
copy h6 "244885.68"
click at [305, 115] on h6 "₹ 244885.68" at bounding box center [353, 109] width 136 height 11
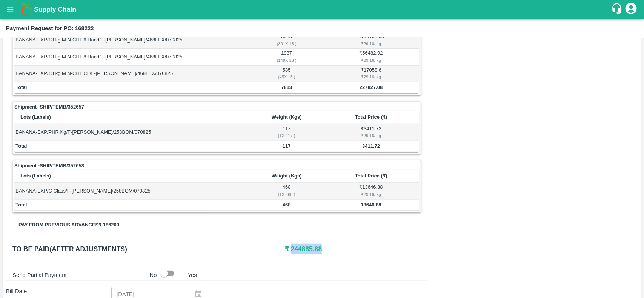
scroll to position [180, 0]
click at [283, 90] on b "7813" at bounding box center [286, 88] width 11 height 6
copy b "7813"
click at [283, 90] on b "7813" at bounding box center [286, 88] width 11 height 6
click at [283, 146] on b "117" at bounding box center [287, 147] width 8 height 6
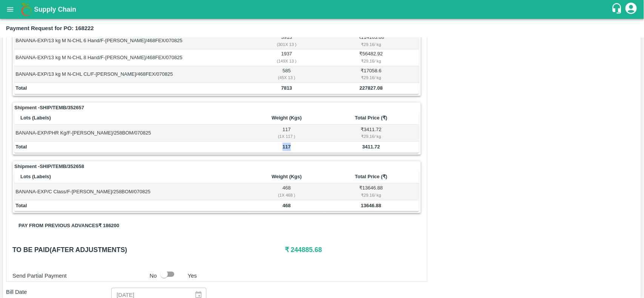
copy b "117"
click at [283, 146] on b "117" at bounding box center [287, 147] width 8 height 6
click at [284, 204] on td "468" at bounding box center [286, 206] width 73 height 11
copy b "468"
click at [284, 204] on td "468" at bounding box center [286, 206] width 73 height 11
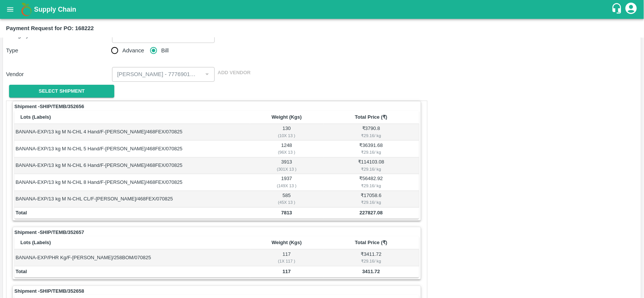
scroll to position [52, 0]
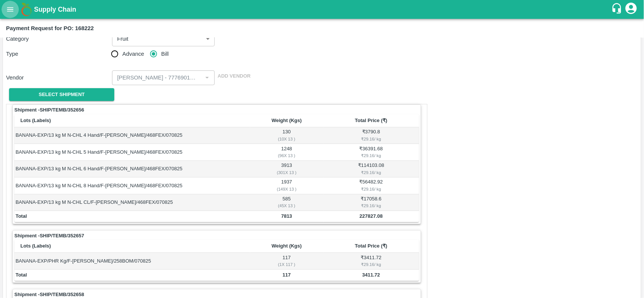
click at [10, 4] on button "open drawer" at bounding box center [10, 9] width 17 height 17
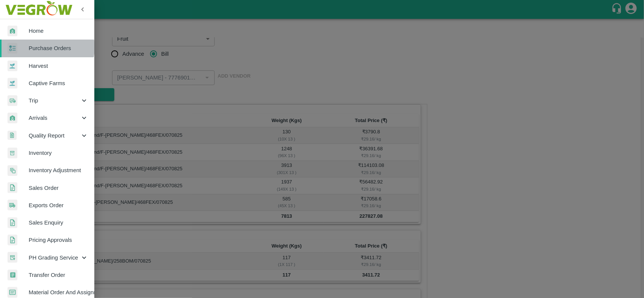
click at [42, 47] on span "Purchase Orders" at bounding box center [59, 48] width 60 height 8
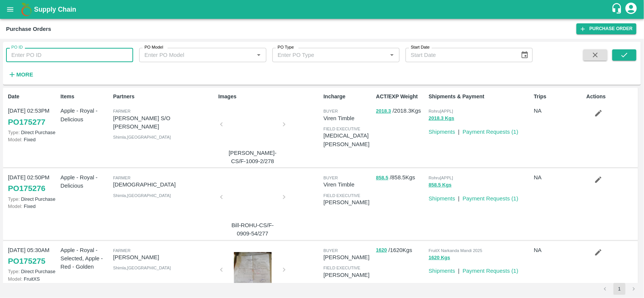
click at [72, 58] on input "PO ID" at bounding box center [69, 55] width 127 height 14
paste input "168541"
click at [72, 58] on input "168541" at bounding box center [69, 55] width 127 height 14
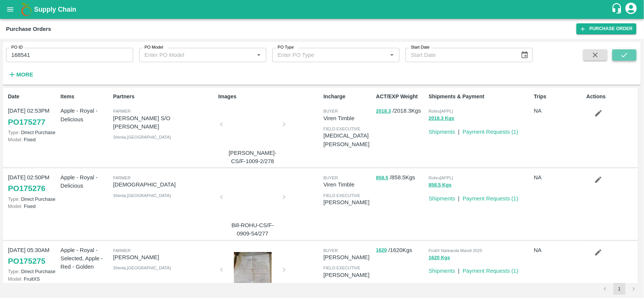
click at [621, 53] on icon "submit" at bounding box center [624, 55] width 8 height 8
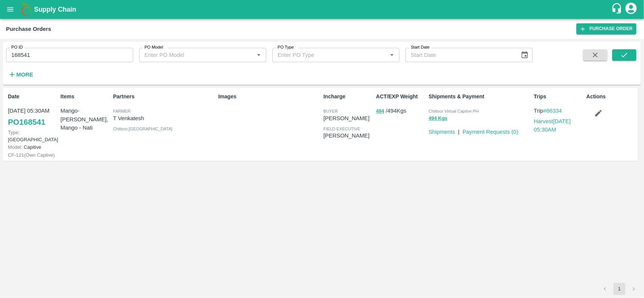
click at [130, 119] on p "T Venkatesh" at bounding box center [164, 118] width 102 height 8
copy p "T Venkatesh"
click at [130, 119] on p "T Venkatesh" at bounding box center [164, 118] width 102 height 8
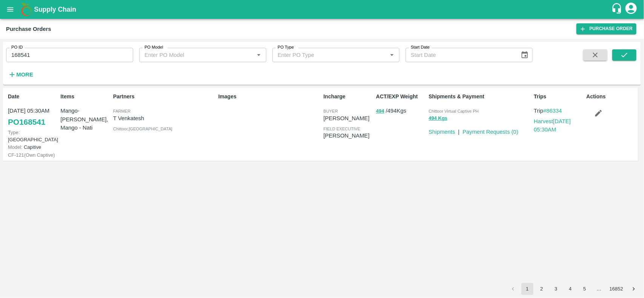
click at [99, 57] on input "168541" at bounding box center [69, 55] width 127 height 14
click at [484, 131] on link "Payment Requests ( 0 )" at bounding box center [491, 132] width 56 height 6
click at [378, 113] on button "494" at bounding box center [380, 111] width 8 height 9
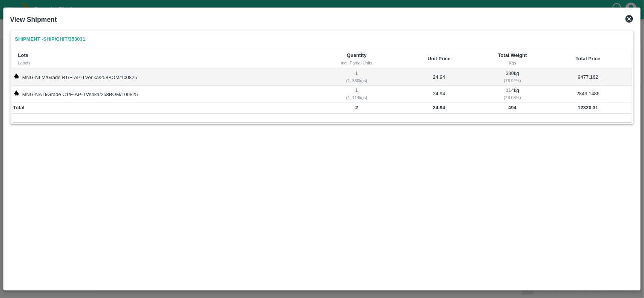
click at [512, 110] on b "494" at bounding box center [513, 108] width 8 height 6
copy b "494"
click at [423, 132] on div "Shipment - SHIP/CHIT/353031 Lots Labels Quantity incl. Partial Units Unit Price…" at bounding box center [322, 84] width 624 height 106
click at [511, 71] on td "380 kg ( 76.92 %)" at bounding box center [512, 77] width 63 height 17
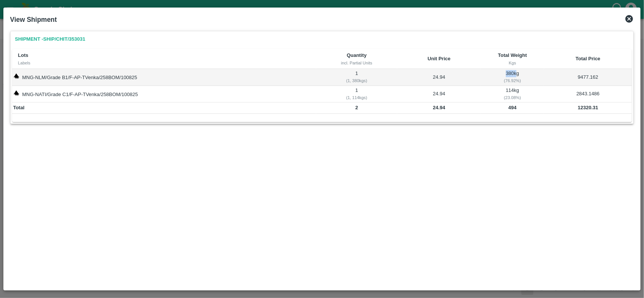
click at [511, 71] on td "380 kg ( 76.92 %)" at bounding box center [512, 77] width 63 height 17
copy td "380"
click at [438, 77] on td "24.94" at bounding box center [439, 77] width 84 height 17
click at [586, 75] on td "9477.162" at bounding box center [588, 77] width 88 height 17
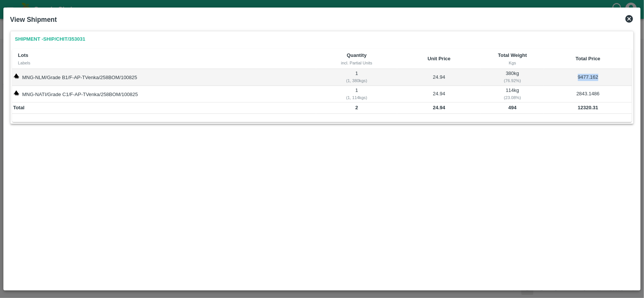
click at [586, 75] on td "9477.162" at bounding box center [588, 77] width 88 height 17
copy td "9477.162"
click at [586, 75] on td "9477.162" at bounding box center [588, 77] width 88 height 17
click at [508, 71] on td "380 kg ( 76.92 %)" at bounding box center [512, 77] width 63 height 17
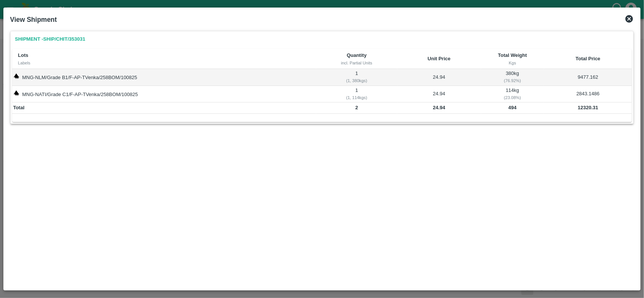
click at [508, 89] on td "114 kg ( 23.08 %)" at bounding box center [512, 94] width 63 height 17
click at [586, 93] on td "2843.1486" at bounding box center [588, 94] width 88 height 17
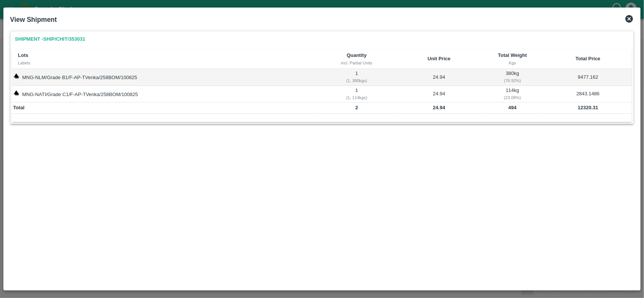
click at [513, 108] on b "494" at bounding box center [513, 108] width 8 height 6
click at [580, 93] on td "2843.1486" at bounding box center [588, 94] width 88 height 17
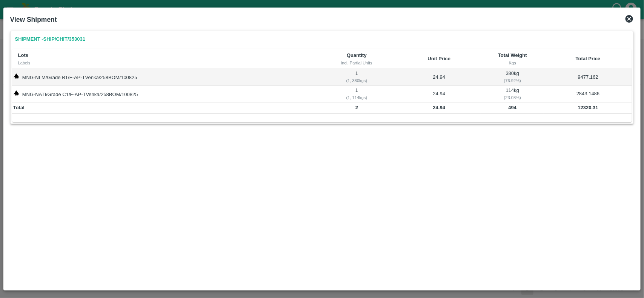
click at [512, 87] on td "114 kg ( 23.08 %)" at bounding box center [512, 94] width 63 height 17
click at [629, 19] on icon at bounding box center [629, 18] width 9 height 9
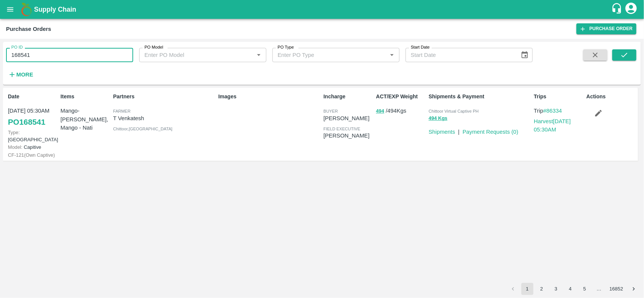
click at [59, 57] on input "168541" at bounding box center [69, 55] width 127 height 14
paste input "text"
click at [59, 57] on input "168427" at bounding box center [69, 55] width 127 height 14
type input "168427"
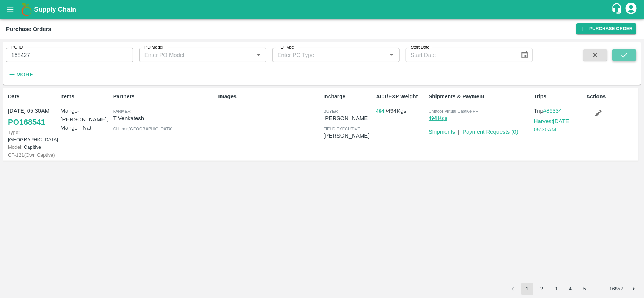
click at [630, 60] on button "submit" at bounding box center [624, 54] width 24 height 11
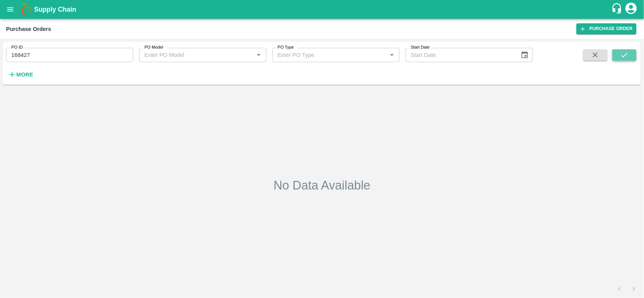
click at [622, 60] on button "submit" at bounding box center [624, 54] width 24 height 11
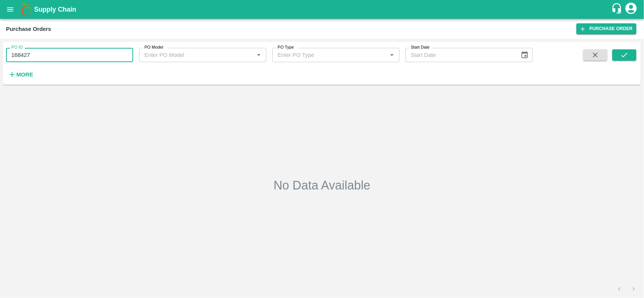
click at [68, 58] on input "168427" at bounding box center [69, 55] width 127 height 14
paste input "text"
click at [68, 58] on input "167444" at bounding box center [69, 55] width 127 height 14
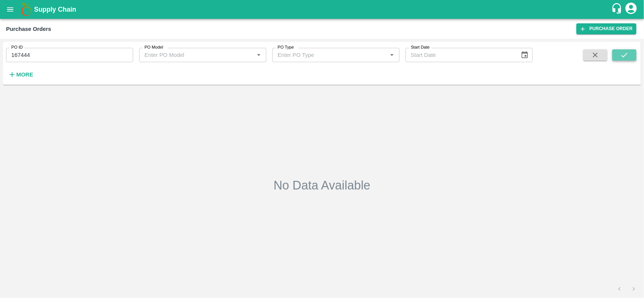
click at [625, 51] on icon "submit" at bounding box center [624, 55] width 8 height 8
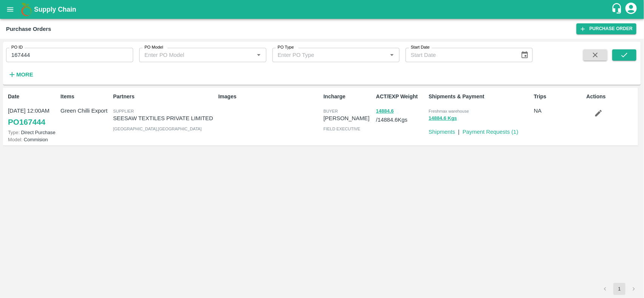
click at [177, 121] on p "SEESAW TEXTILES PRIVATE LIMITED" at bounding box center [164, 118] width 102 height 8
click at [57, 60] on input "167444" at bounding box center [69, 55] width 127 height 14
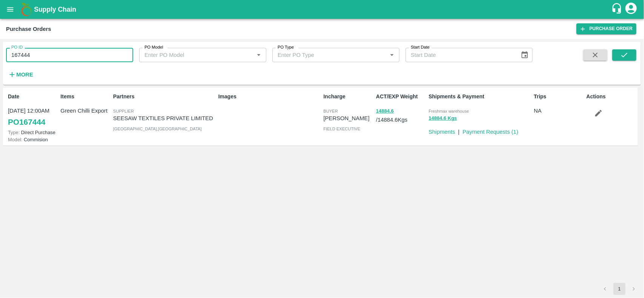
click at [57, 60] on input "167444" at bounding box center [69, 55] width 127 height 14
click at [484, 131] on link "Payment Requests ( 1 )" at bounding box center [491, 132] width 56 height 6
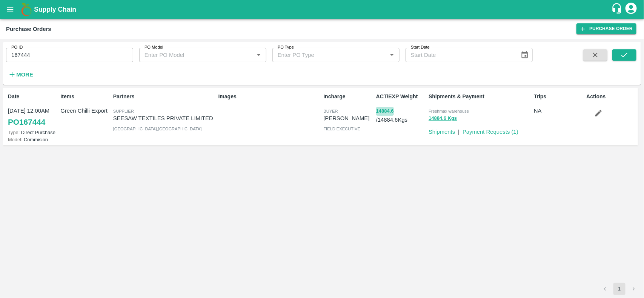
click at [389, 110] on button "14884.6" at bounding box center [385, 111] width 18 height 9
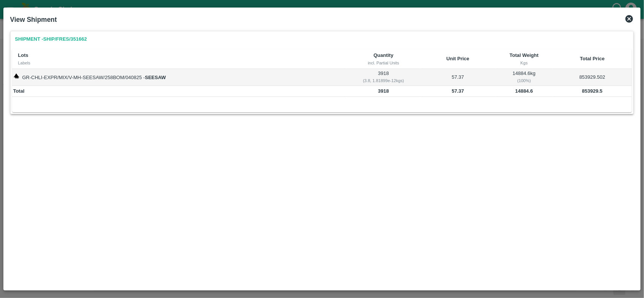
click at [519, 96] on td "14884.6" at bounding box center [524, 91] width 57 height 11
click at [452, 89] on b "57.37" at bounding box center [458, 91] width 12 height 6
click at [631, 18] on icon at bounding box center [629, 18] width 9 height 9
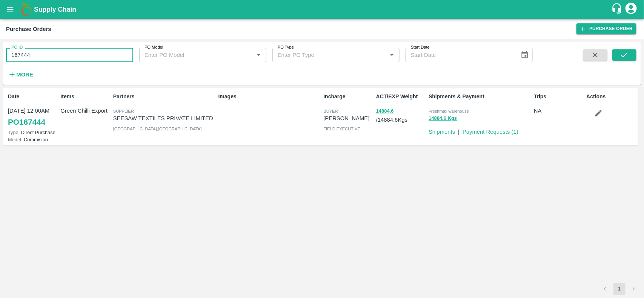
click at [131, 55] on input "167444" at bounding box center [69, 55] width 127 height 14
paste input "text"
click at [131, 55] on input "168427" at bounding box center [69, 55] width 127 height 14
type input "168427"
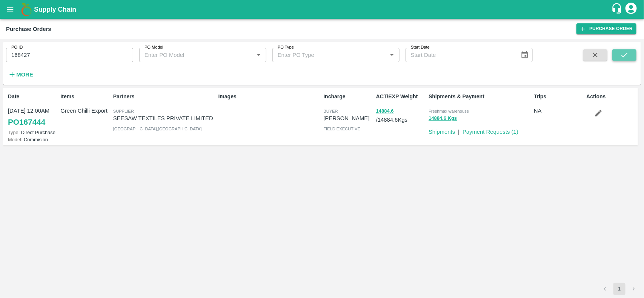
click at [627, 56] on icon "submit" at bounding box center [624, 55] width 8 height 8
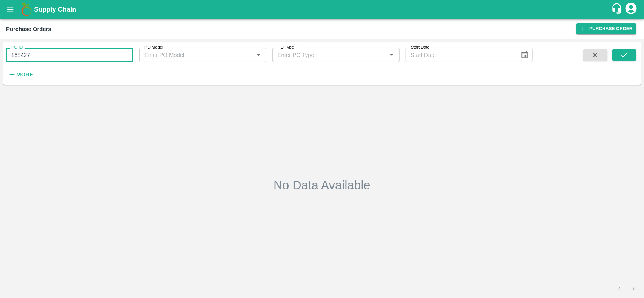
click at [67, 60] on input "168427" at bounding box center [69, 55] width 127 height 14
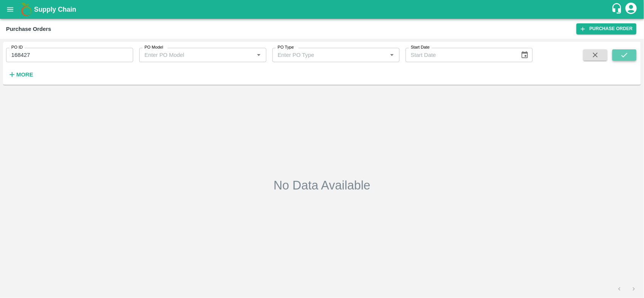
click at [619, 58] on button "submit" at bounding box center [624, 54] width 24 height 11
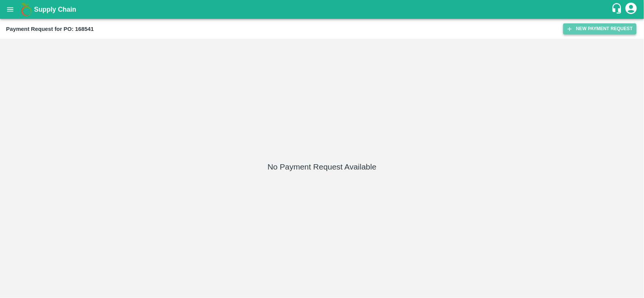
click at [591, 33] on button "New Payment Request" at bounding box center [599, 28] width 73 height 11
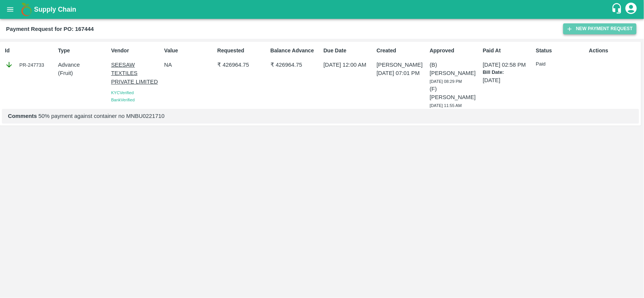
click at [598, 28] on button "New Payment Request" at bounding box center [599, 28] width 73 height 11
